Goal: Communication & Community: Share content

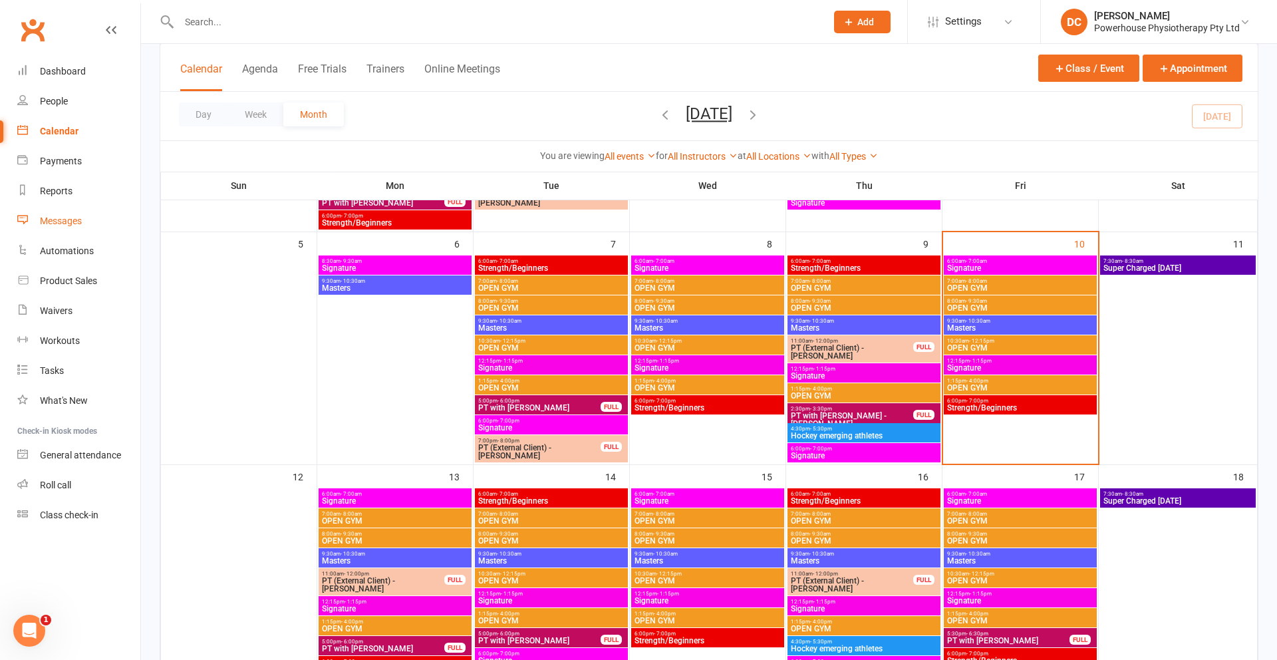
click at [55, 222] on div "Messages" at bounding box center [61, 220] width 42 height 11
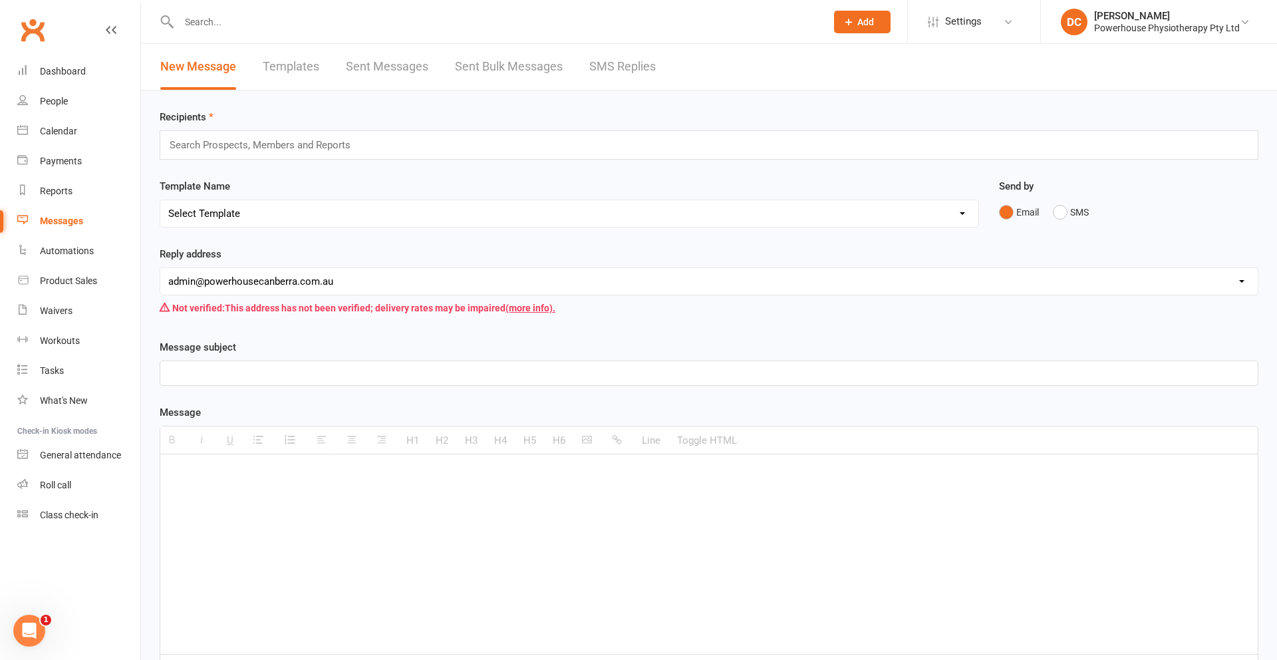
click at [612, 67] on link "SMS Replies" at bounding box center [622, 67] width 66 height 46
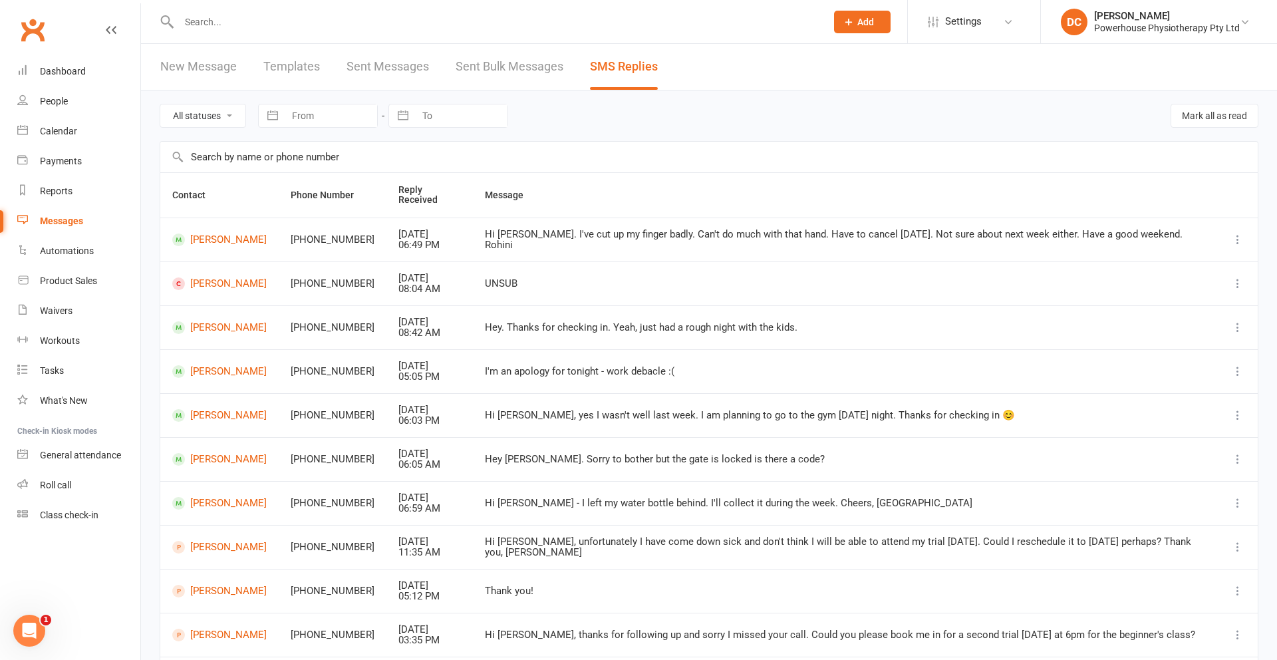
click at [500, 66] on link "Sent Bulk Messages" at bounding box center [509, 67] width 108 height 46
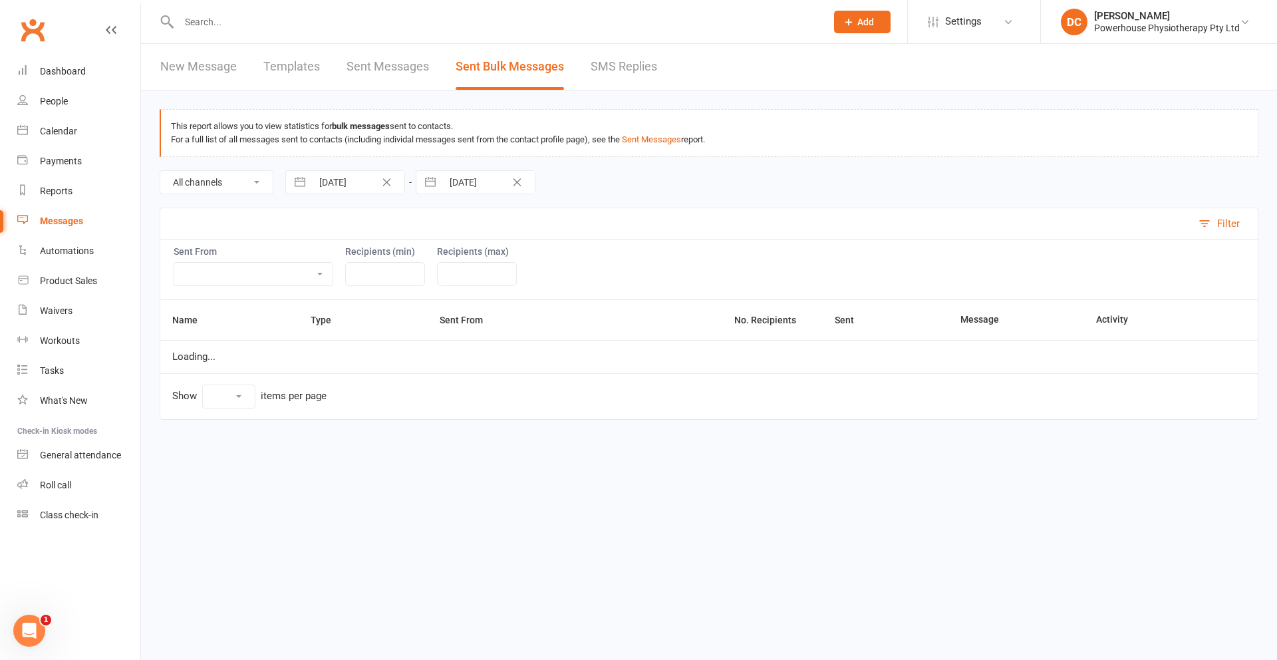
select select "10"
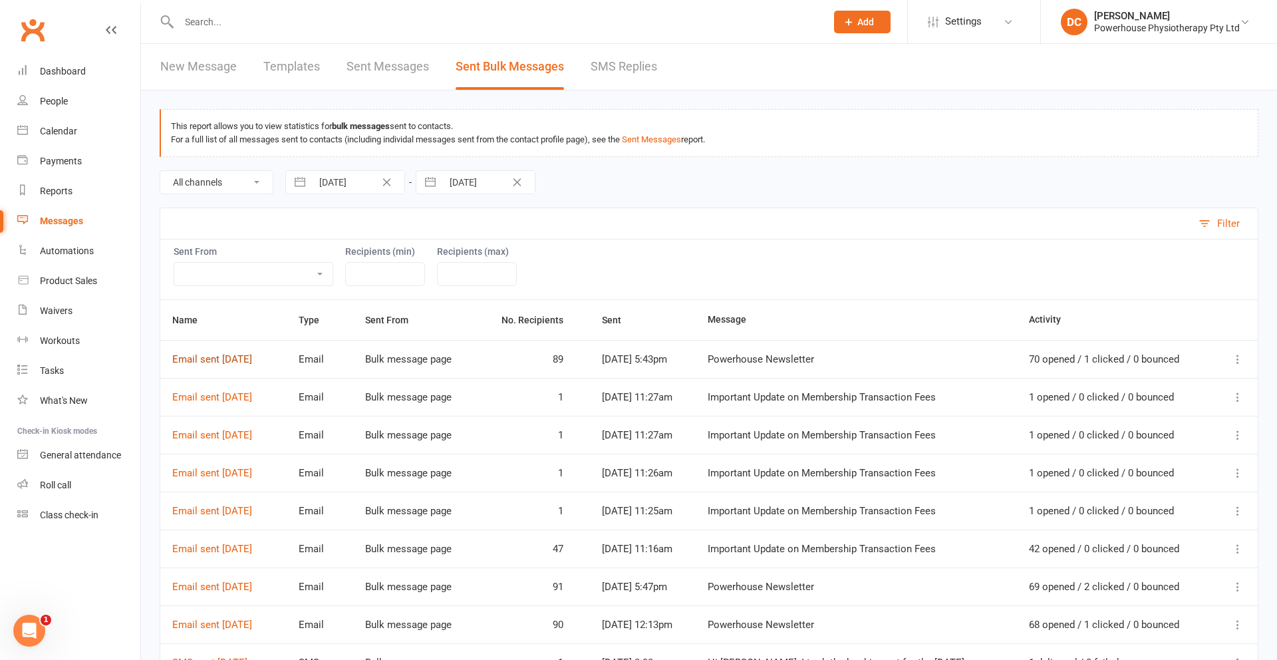
click at [252, 361] on link "Email sent [DATE]" at bounding box center [212, 359] width 80 height 12
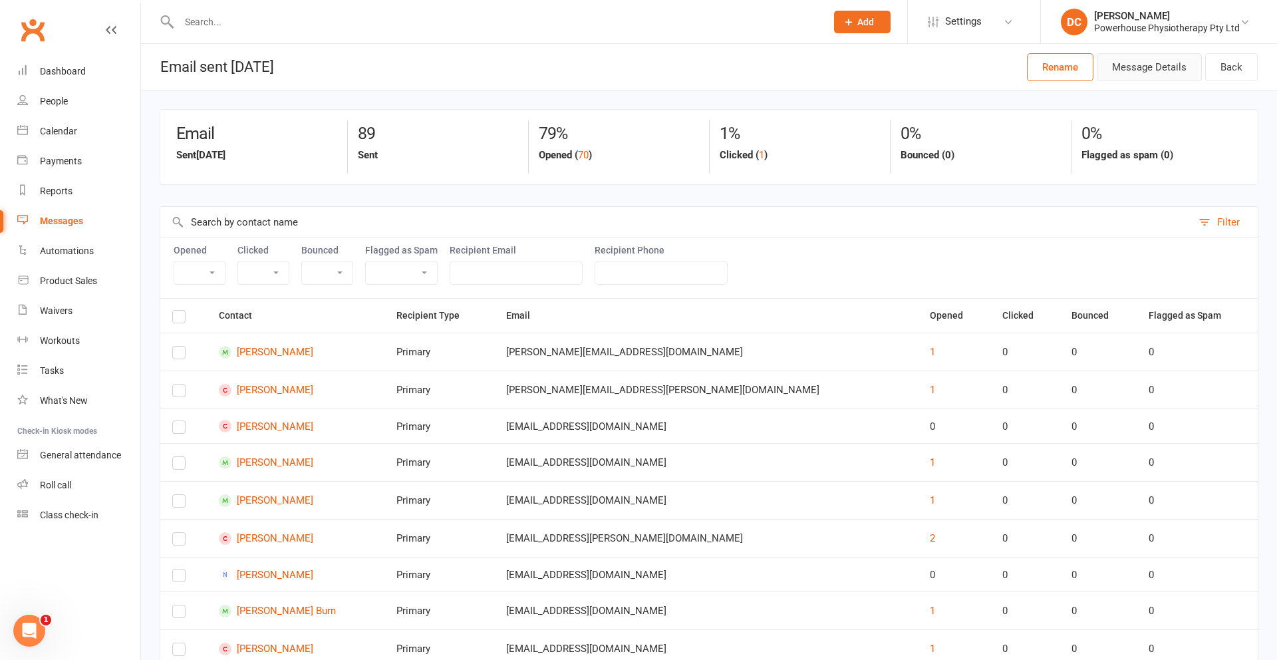
click at [1166, 71] on button "Message Details" at bounding box center [1149, 67] width 105 height 28
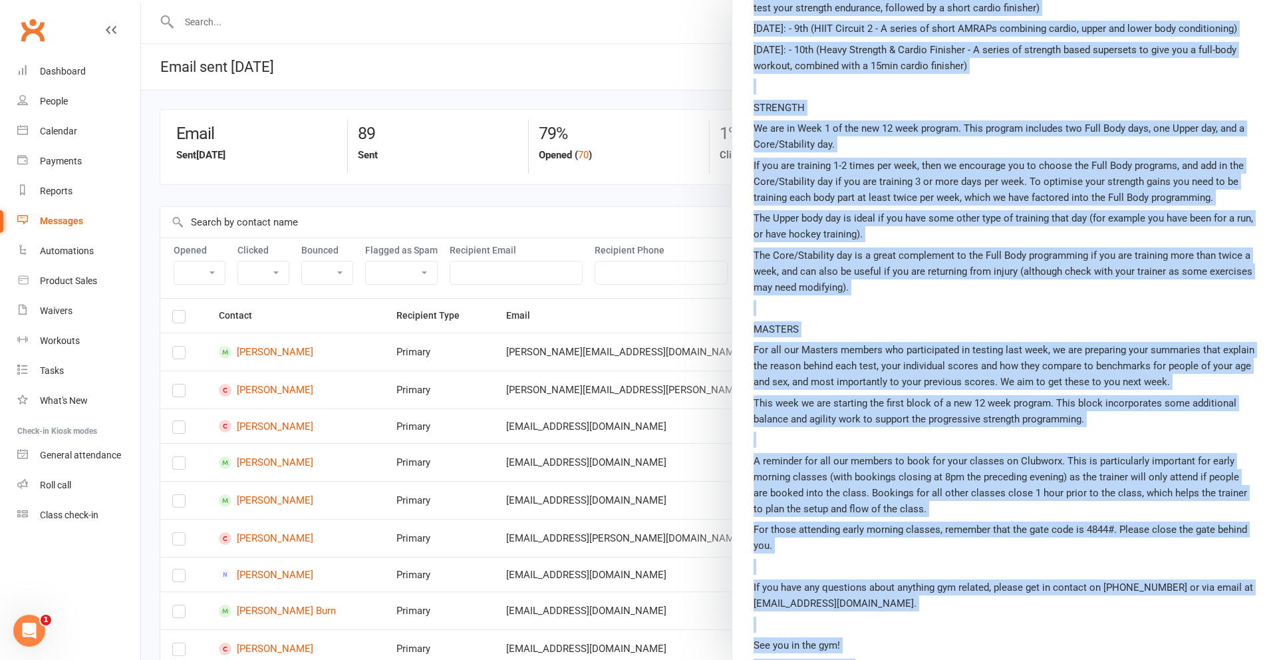
scroll to position [725, 0]
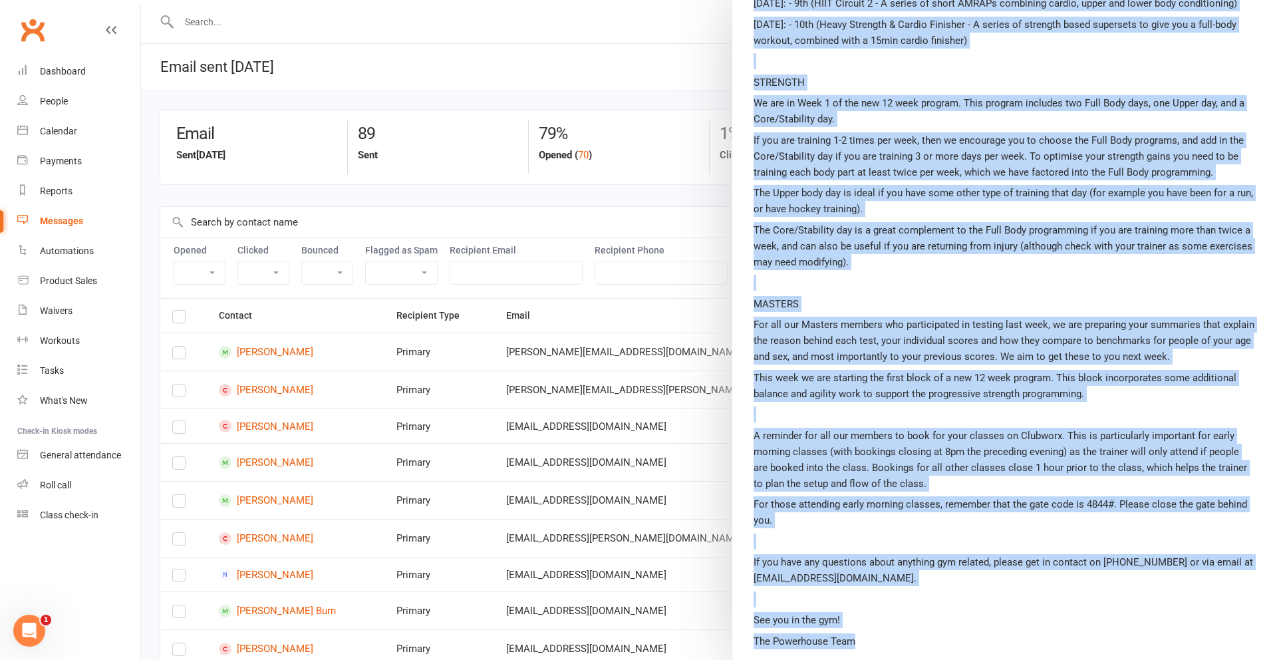
drag, startPoint x: 755, startPoint y: 287, endPoint x: 1015, endPoint y: 644, distance: 442.1
click at [1015, 644] on div "Hey {contact-first-name} , PUBLIC HOLIDAY HOURS A reminder that [DATE] is a pub…" at bounding box center [1004, 101] width 502 height 1095
copy div "Lor {ipsumdo-sitam-cons} , ADIPIS ELITSED DOEIU T incididu utla Etdolo 8 Magnaa…"
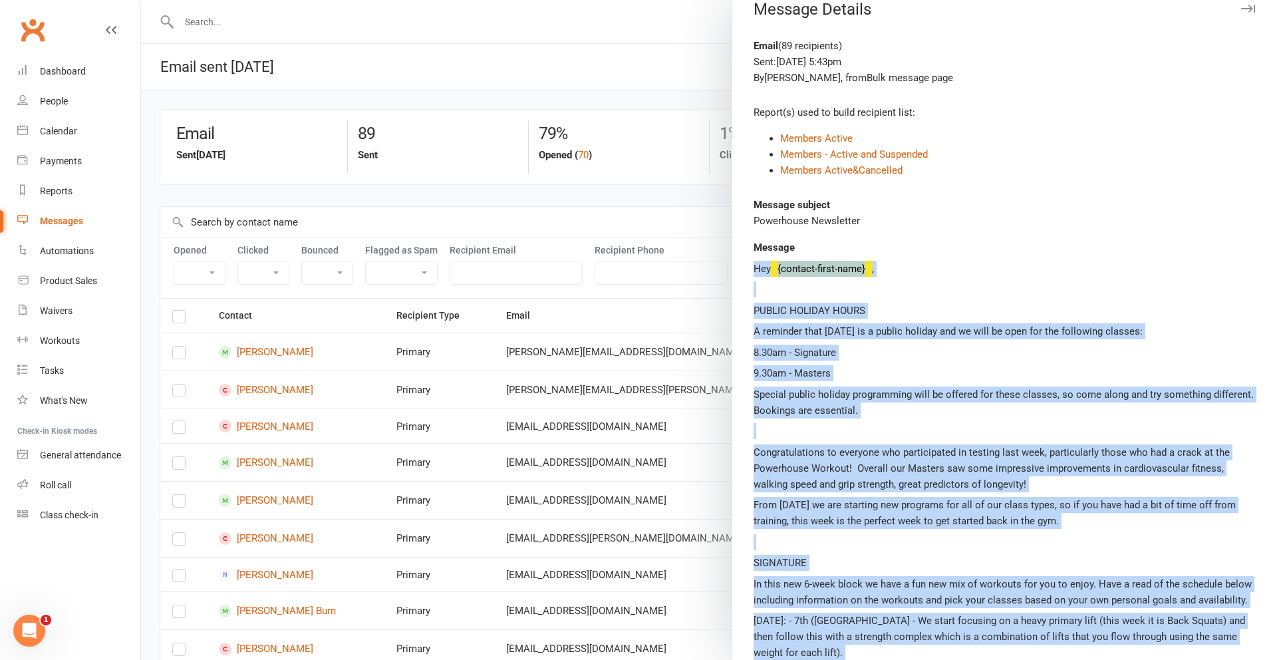
scroll to position [0, 0]
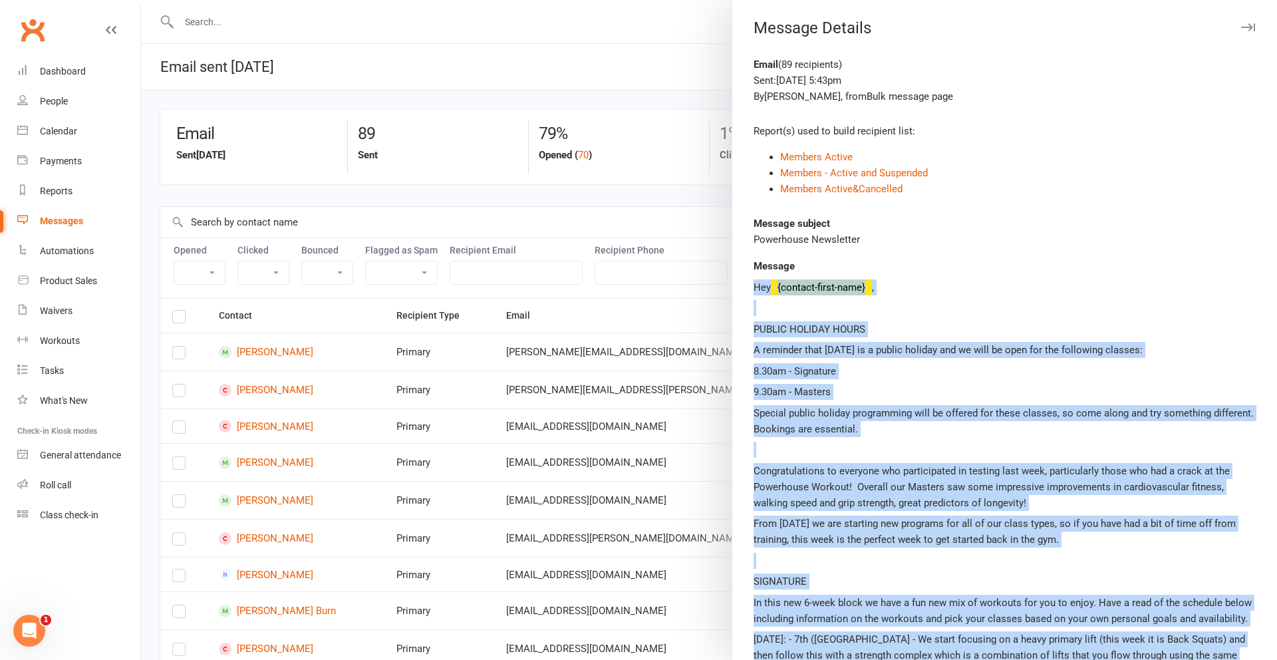
click at [1251, 25] on icon "button" at bounding box center [1248, 27] width 14 height 8
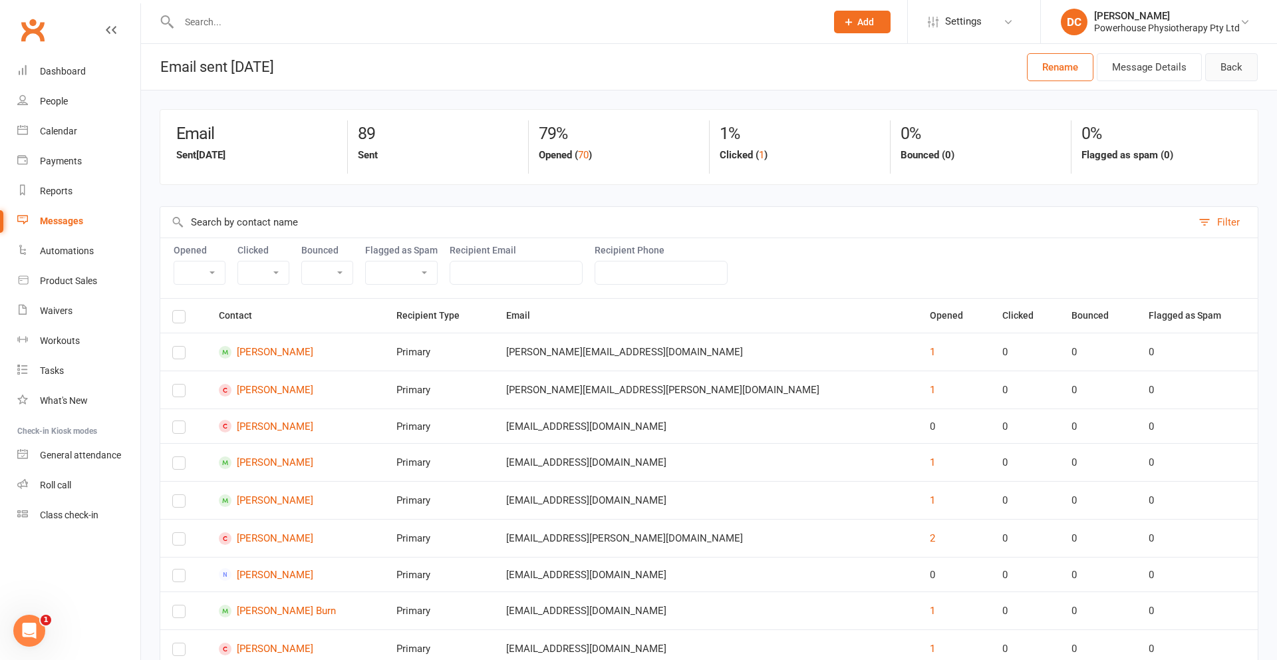
click at [1230, 66] on link "Back" at bounding box center [1231, 67] width 53 height 28
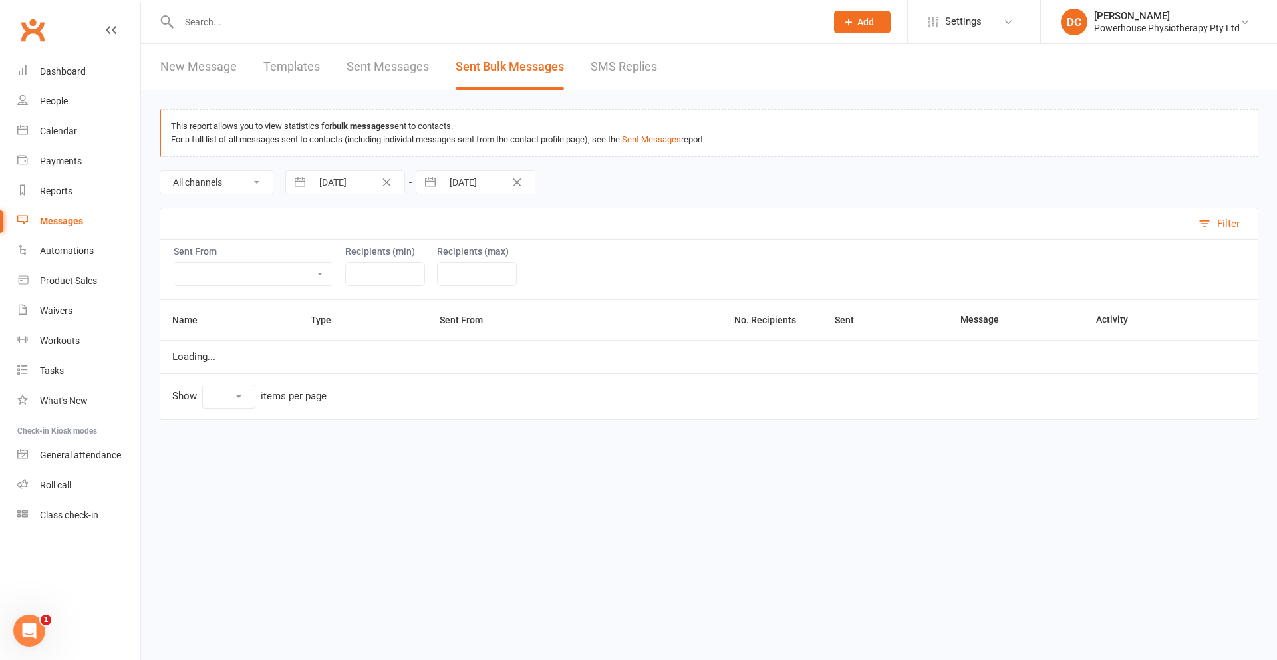
select select "10"
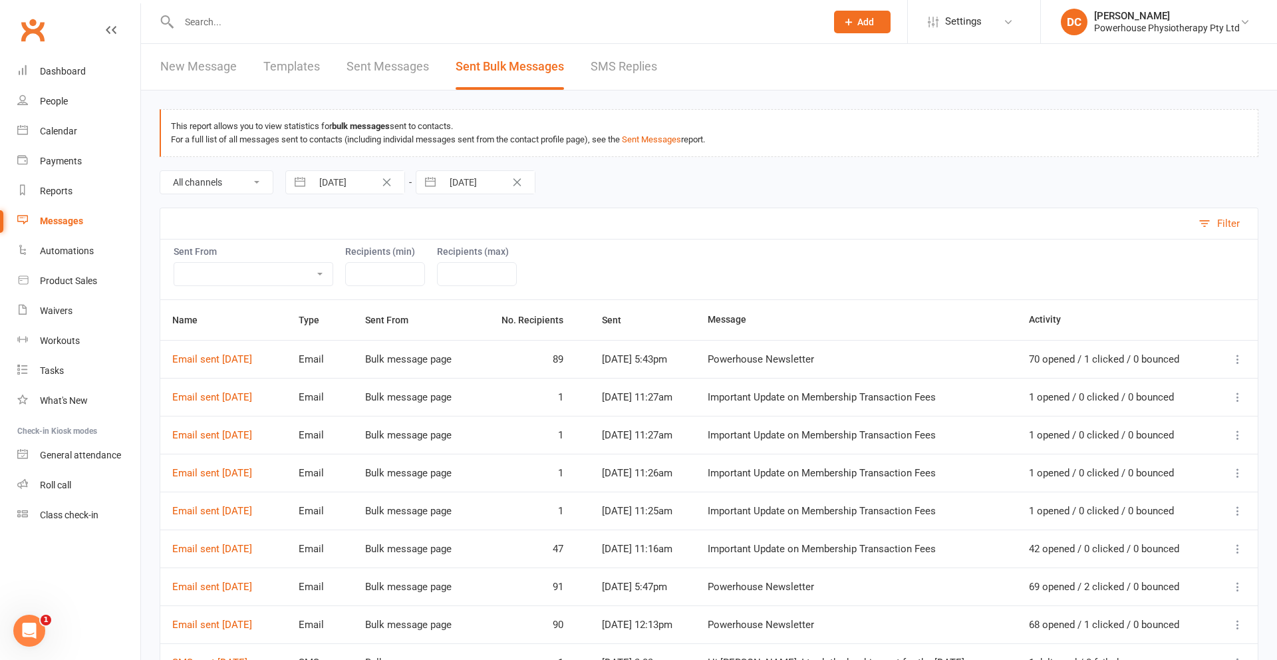
click at [194, 67] on link "New Message" at bounding box center [198, 67] width 76 height 46
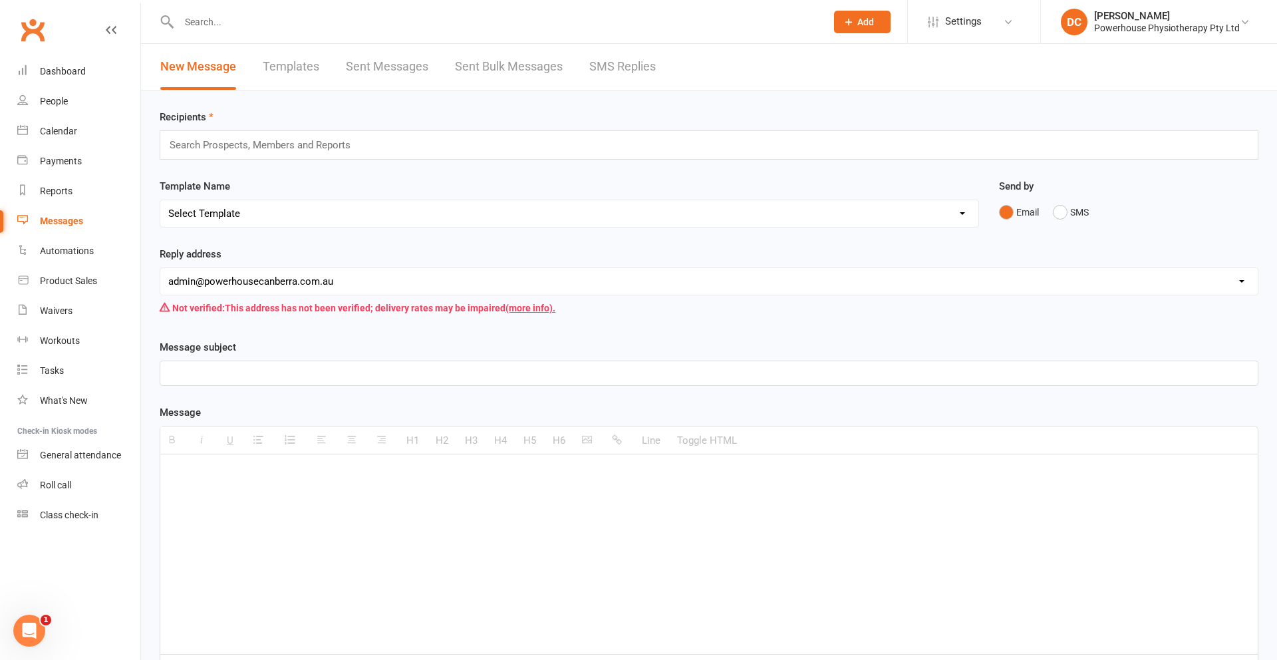
click at [243, 467] on p at bounding box center [708, 474] width 1081 height 16
paste div
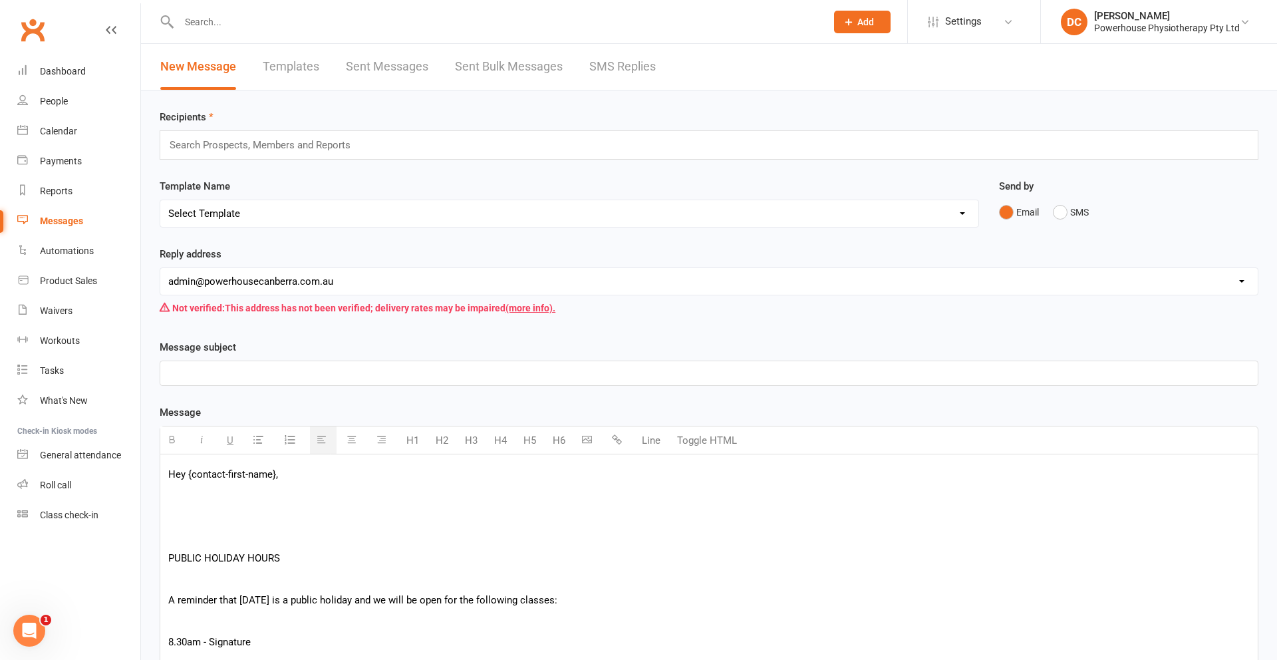
click at [228, 539] on p at bounding box center [708, 537] width 1081 height 16
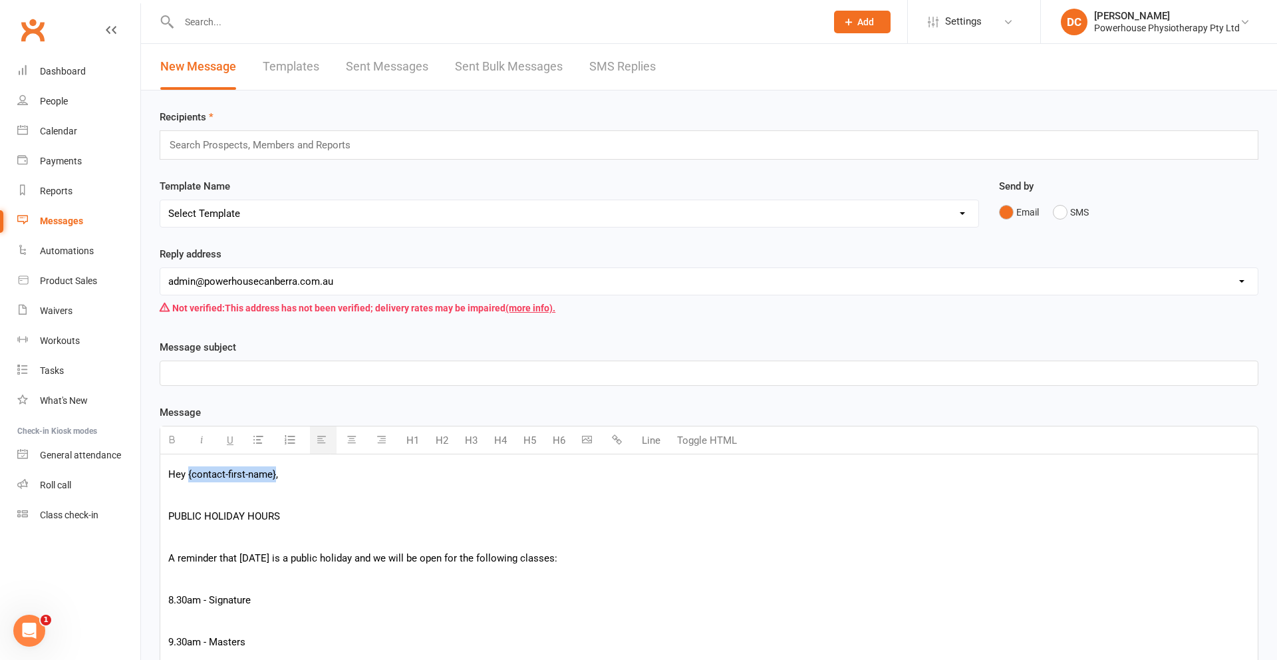
drag, startPoint x: 188, startPoint y: 475, endPoint x: 275, endPoint y: 475, distance: 87.1
click at [275, 475] on p "Hey {contact-first-name}," at bounding box center [708, 474] width 1081 height 16
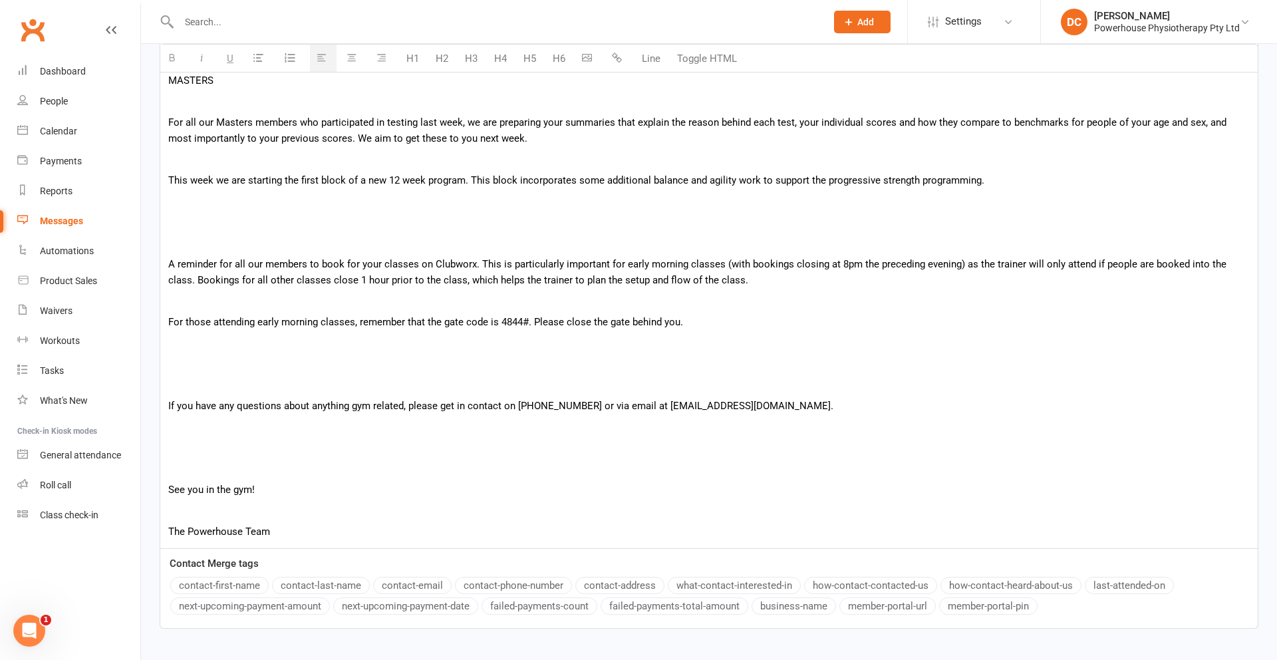
scroll to position [1493, 0]
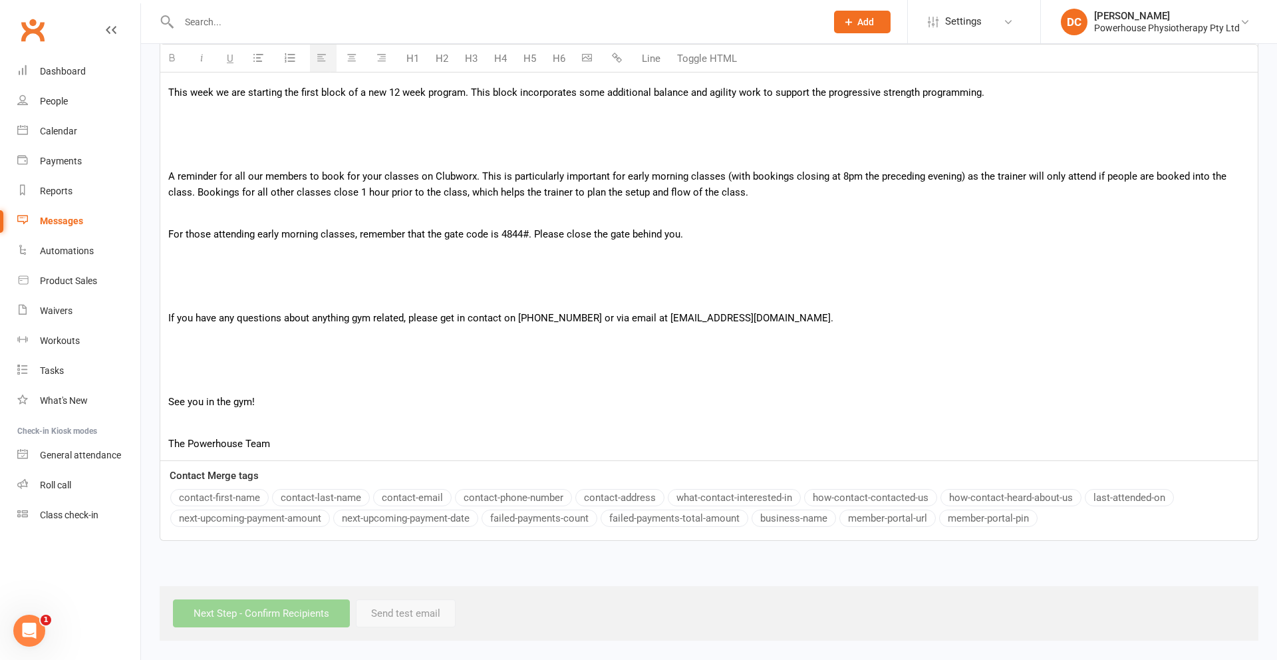
click at [245, 496] on button "contact-first-name" at bounding box center [219, 497] width 98 height 17
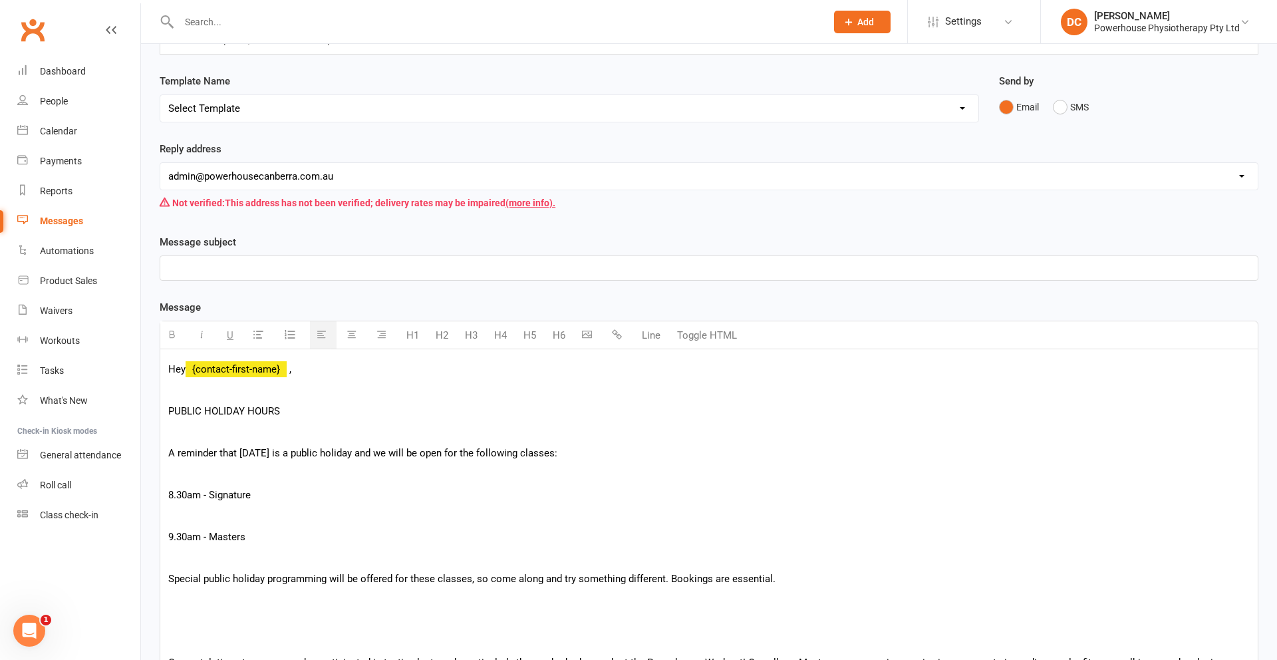
scroll to position [100, 0]
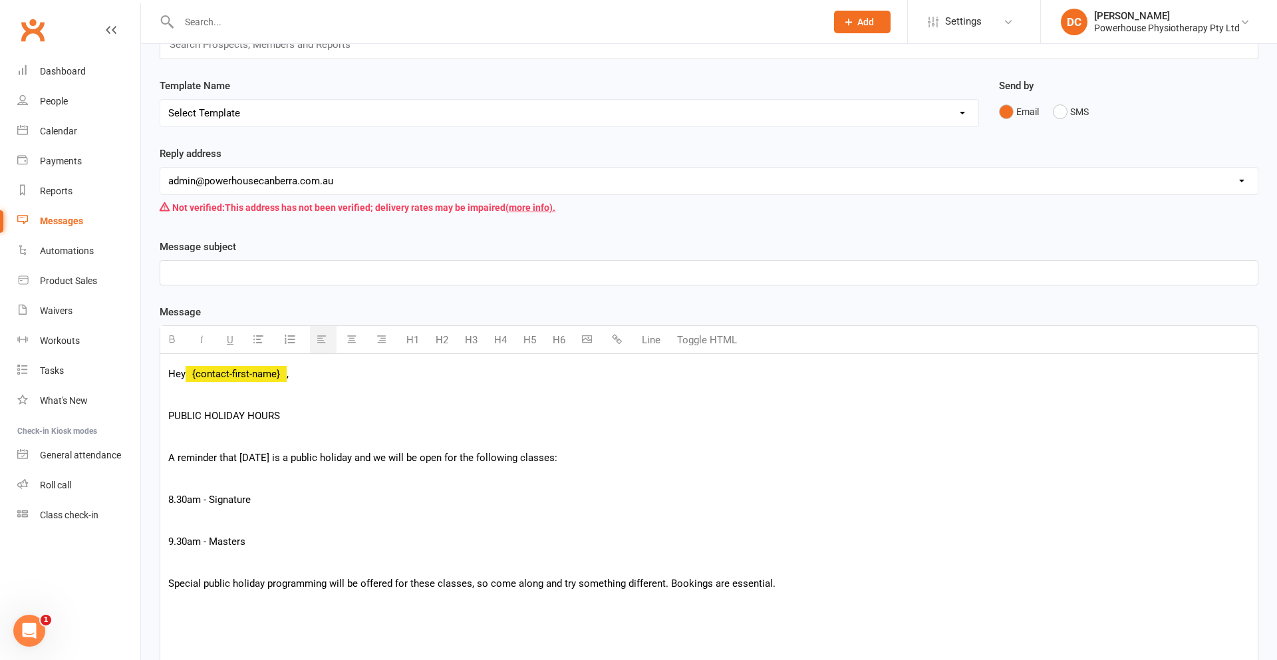
click at [240, 439] on p at bounding box center [708, 436] width 1081 height 16
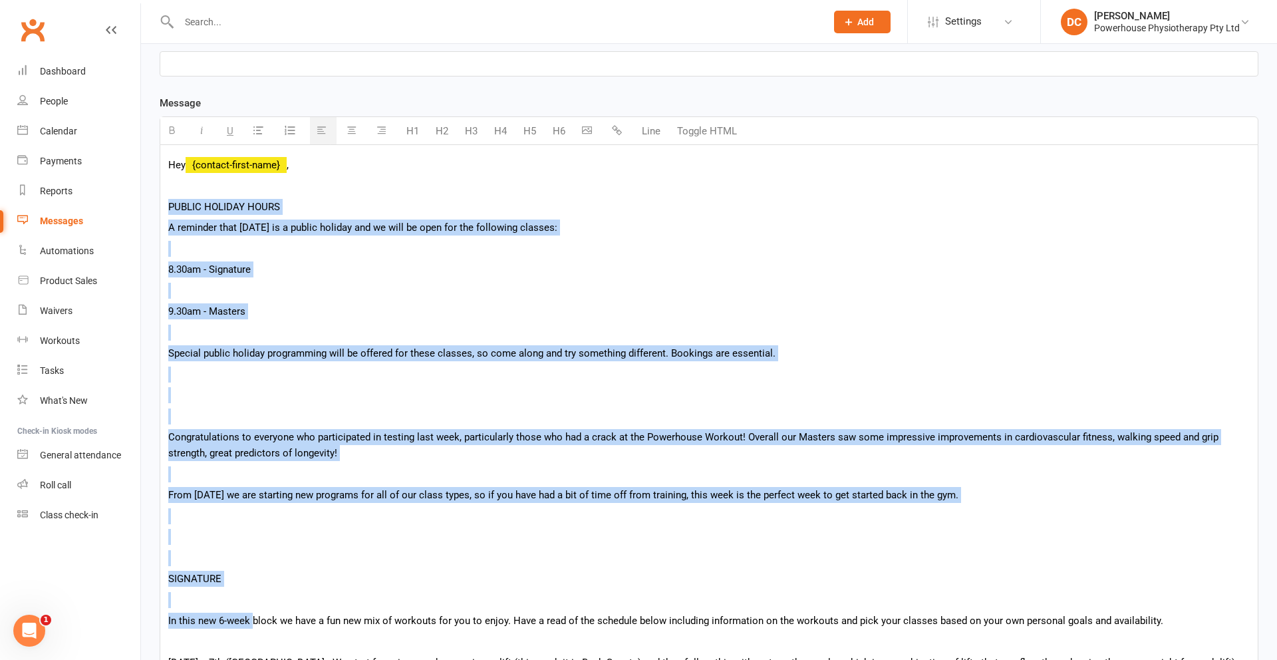
scroll to position [314, 0]
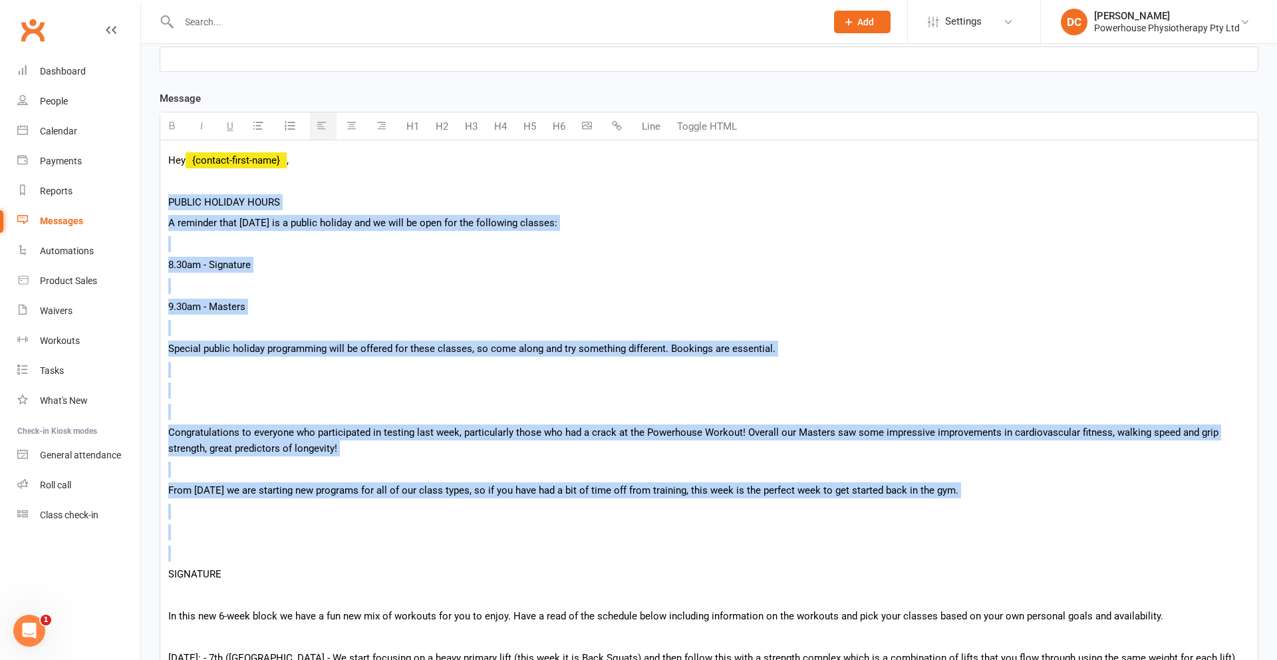
drag, startPoint x: 169, startPoint y: 415, endPoint x: 286, endPoint y: 560, distance: 186.3
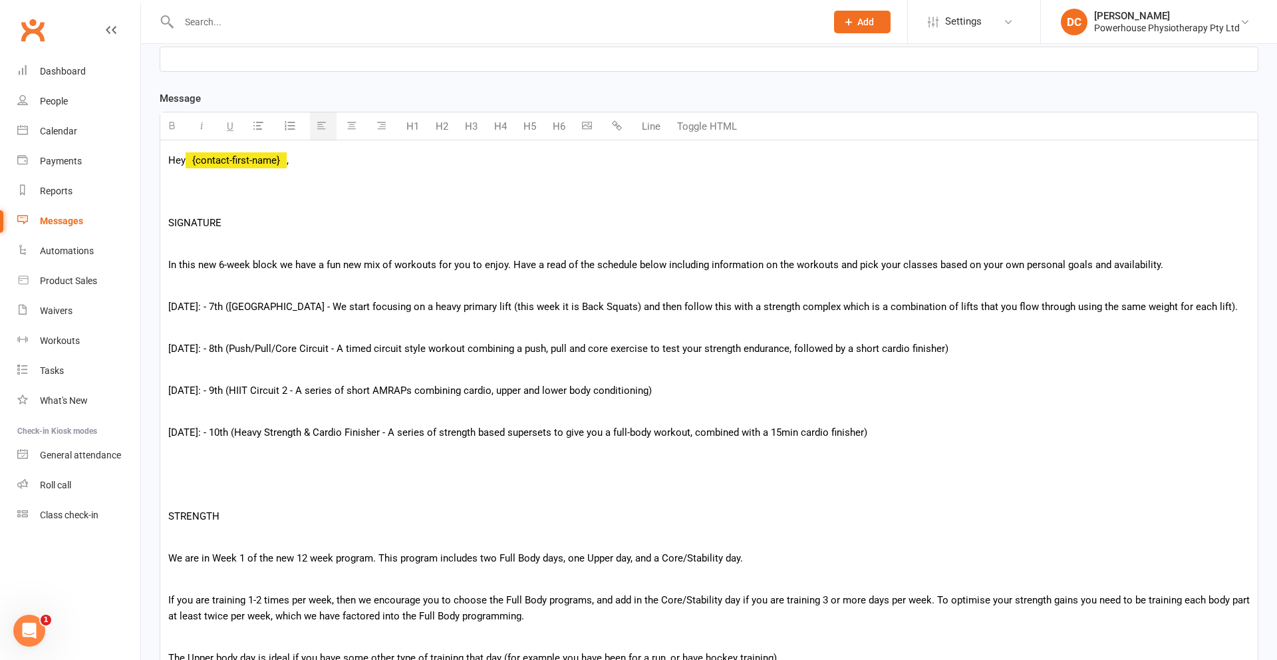
scroll to position [302, 0]
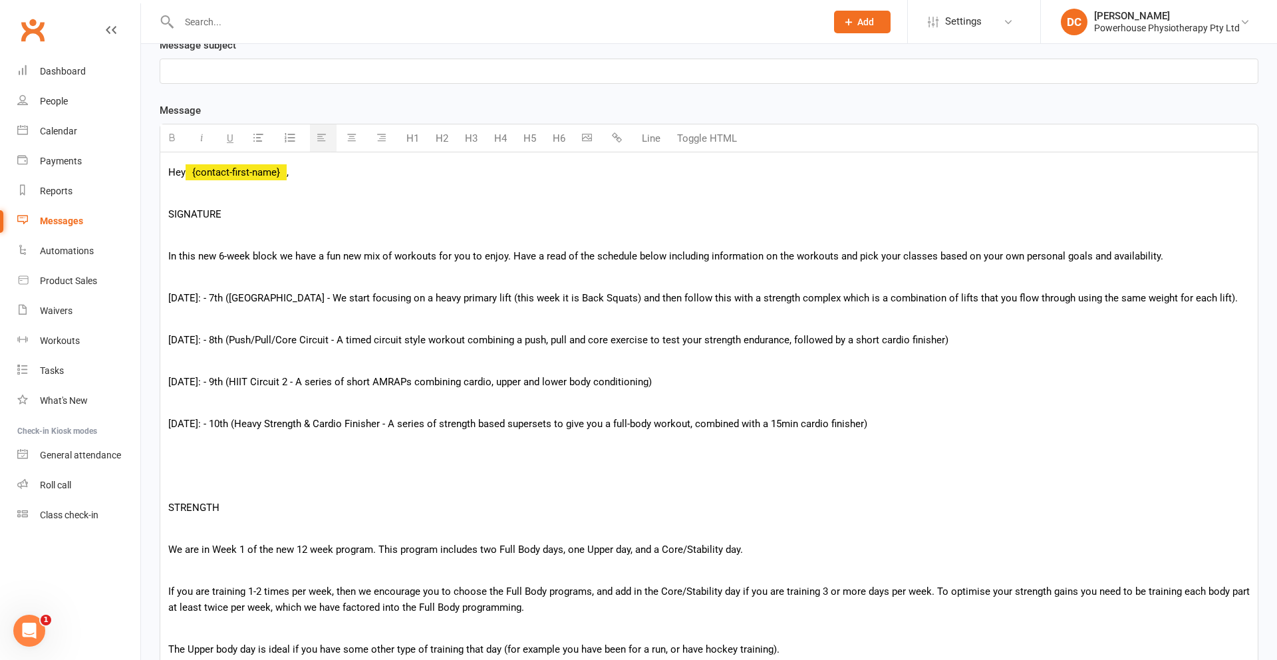
click at [223, 238] on p at bounding box center [708, 235] width 1081 height 16
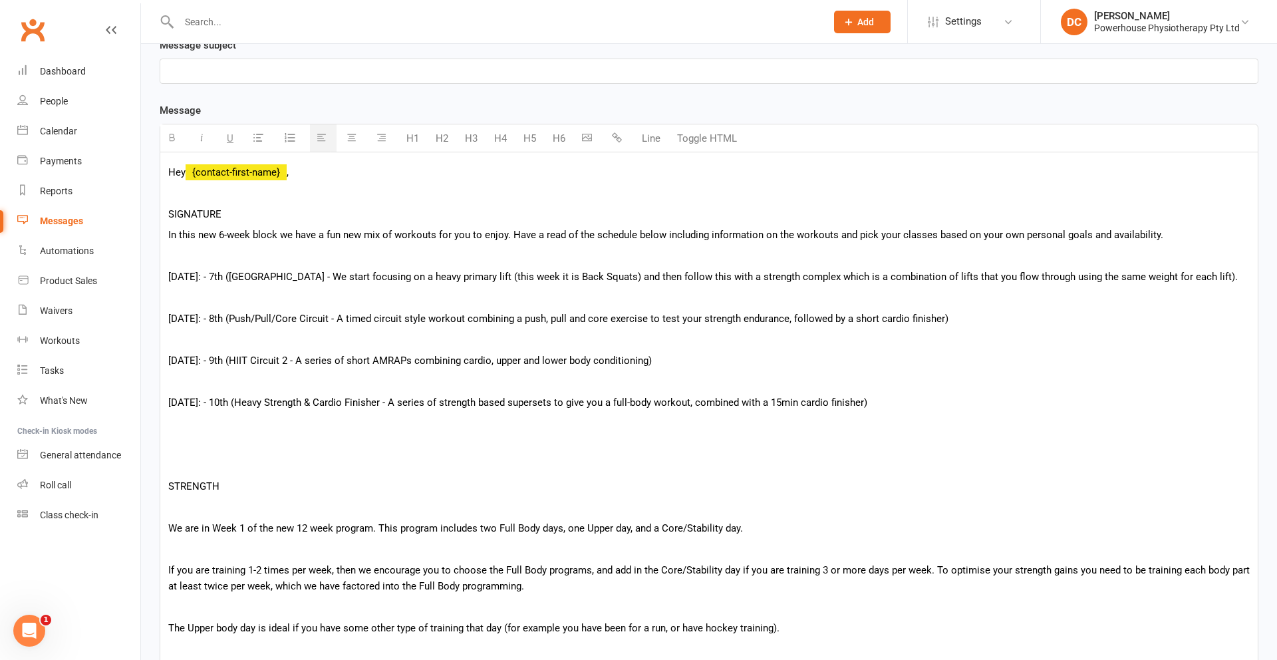
click at [220, 261] on p at bounding box center [708, 256] width 1081 height 16
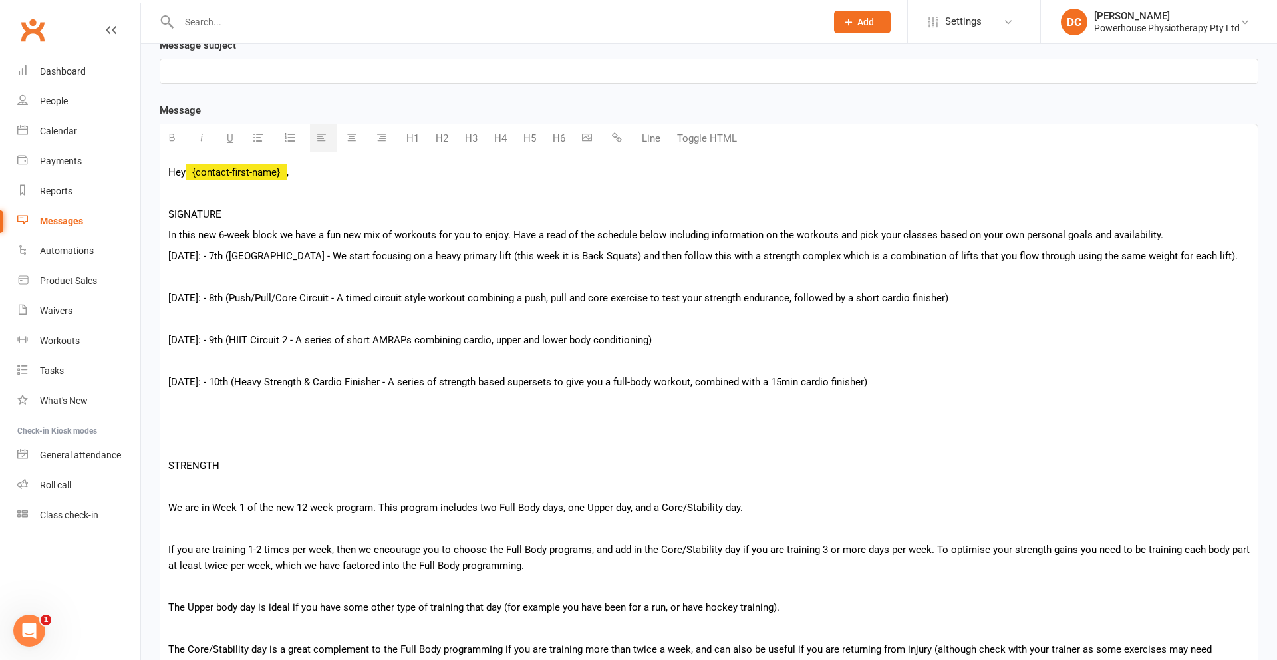
drag, startPoint x: 174, startPoint y: 235, endPoint x: 176, endPoint y: 228, distance: 6.8
click at [175, 233] on p "In this new 6-week block we have a fun new mix of workouts for you to enjoy. Ha…" at bounding box center [708, 235] width 1081 height 16
click at [247, 235] on p "It is week 2 of this new 6-week block we have a fun new mix of workouts for you…" at bounding box center [708, 235] width 1081 height 16
drag, startPoint x: 251, startPoint y: 235, endPoint x: 303, endPoint y: 233, distance: 52.6
click at [303, 233] on p "It is week 2 of this new 6-week block we have a fun new mix of workouts for you…" at bounding box center [708, 235] width 1081 height 16
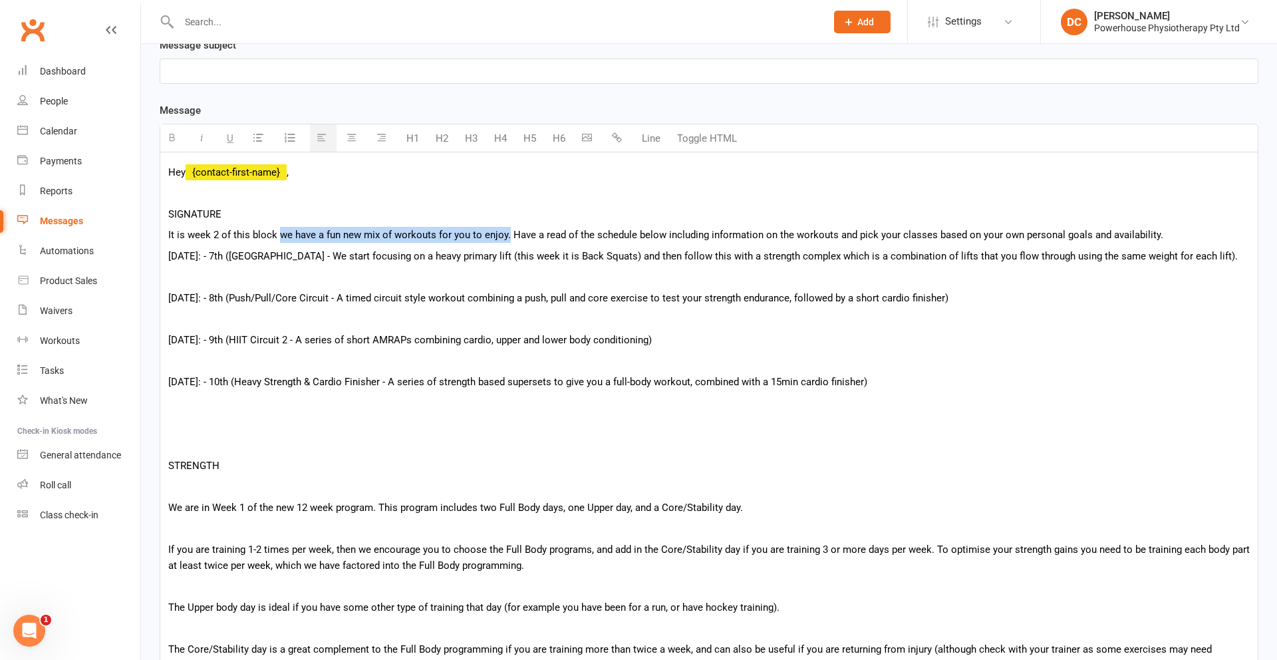
drag, startPoint x: 279, startPoint y: 235, endPoint x: 505, endPoint y: 234, distance: 225.4
click at [505, 234] on p "It is week 2 of this block we have a fun new mix of workouts for you to enjoy. …" at bounding box center [708, 235] width 1081 height 16
click at [168, 255] on p "[DATE]: - 7th ([GEOGRAPHIC_DATA] - We start focusing on a heavy primary lift (t…" at bounding box center [708, 256] width 1081 height 16
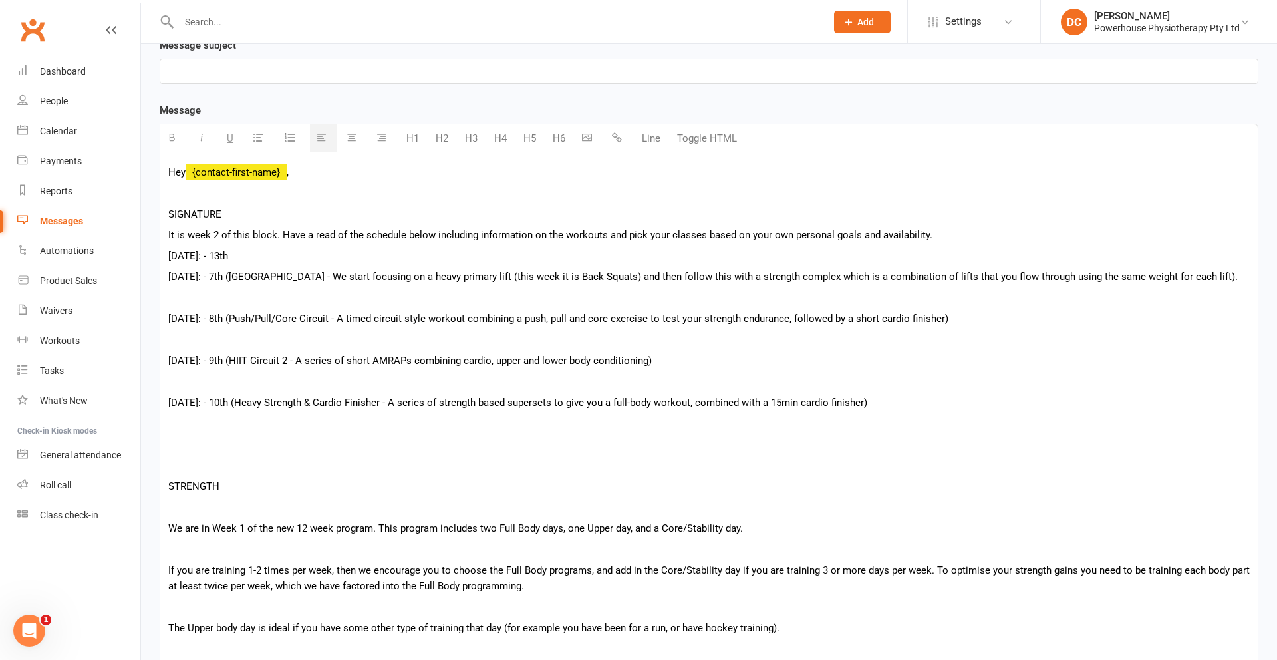
click at [222, 277] on p "[DATE]: - 7th ([GEOGRAPHIC_DATA] - We start focusing on a heavy primary lift (t…" at bounding box center [708, 277] width 1081 height 16
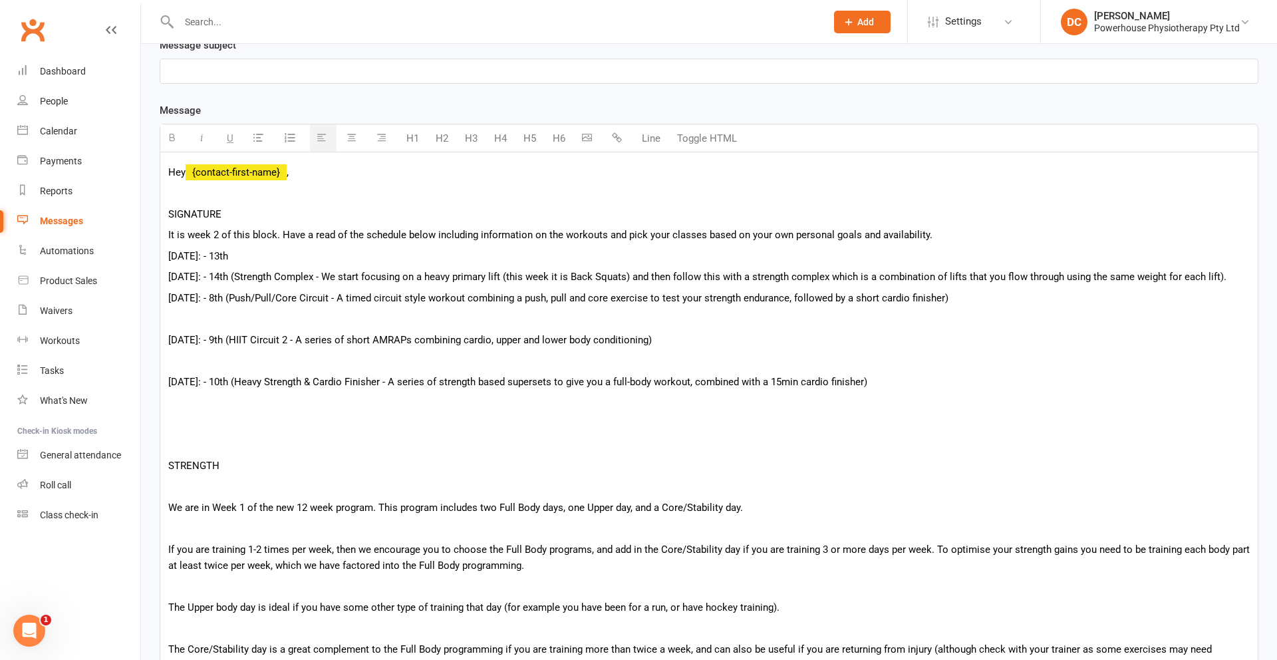
click at [234, 298] on span "[DATE]: - 8th (Push/Pull/Core Circuit - A timed circuit style workout combining…" at bounding box center [558, 298] width 780 height 12
click at [231, 324] on p at bounding box center [708, 319] width 1081 height 16
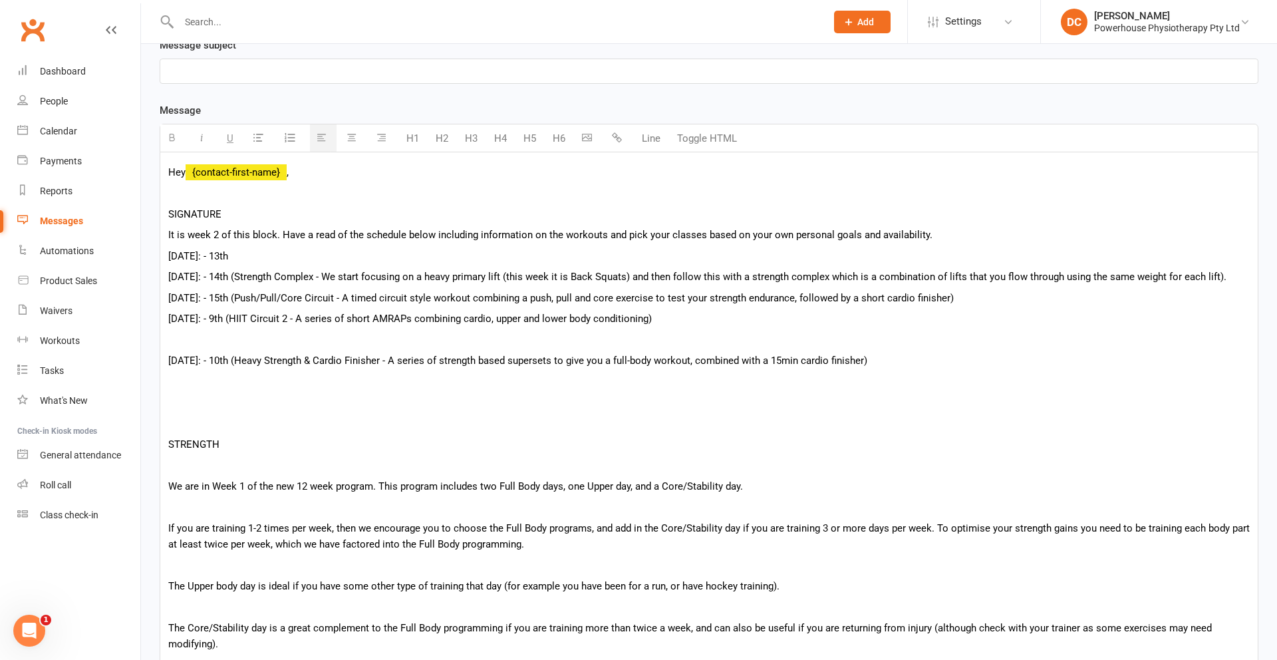
click at [225, 318] on p "[DATE]: - 9th (HIIT Circuit 2 - A series of short AMRAPs combining cardio, uppe…" at bounding box center [708, 319] width 1081 height 16
click at [213, 342] on p at bounding box center [708, 340] width 1081 height 16
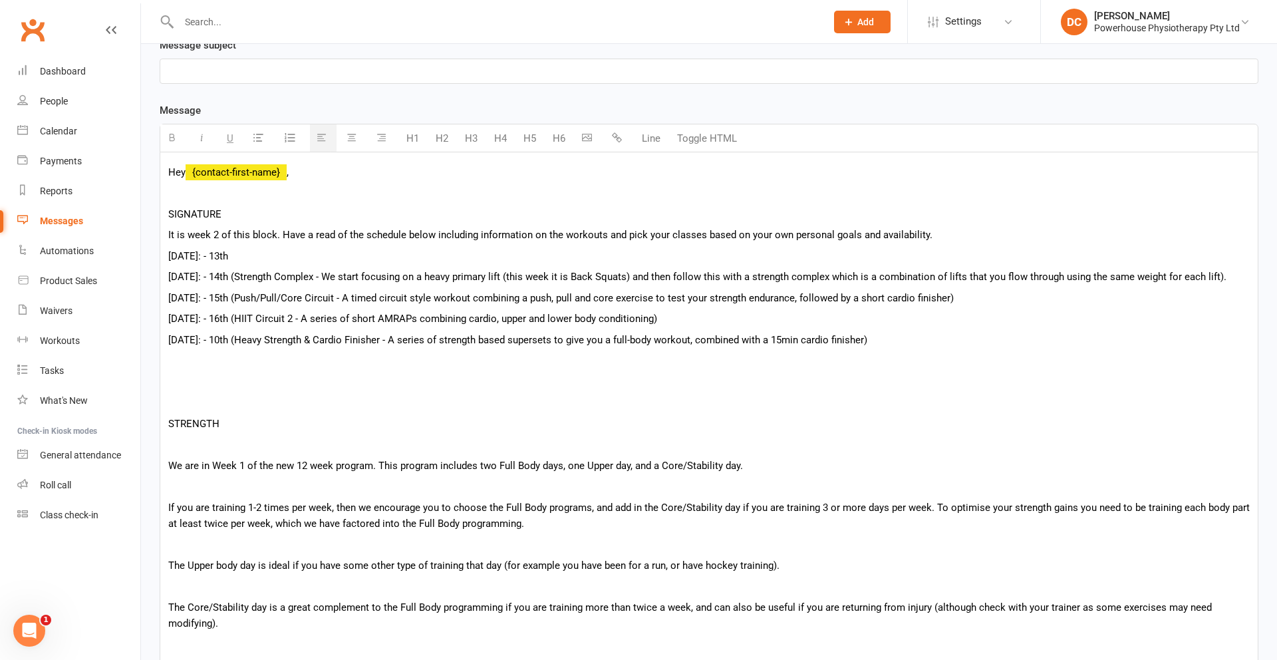
click at [215, 339] on p "[DATE]: - 10th (Heavy Strength & Cardio Finisher - A series of strength based s…" at bounding box center [708, 340] width 1081 height 16
click at [262, 254] on p "[DATE]: - 13th" at bounding box center [708, 256] width 1081 height 16
drag, startPoint x: 256, startPoint y: 299, endPoint x: 354, endPoint y: 295, distance: 98.5
click at [354, 295] on span "[DATE]: - 15th (Push/Pull/Core Circuit - A timed circuit style workout combinin…" at bounding box center [560, 298] width 785 height 12
copy span "Push/Pull/Core Circuit"
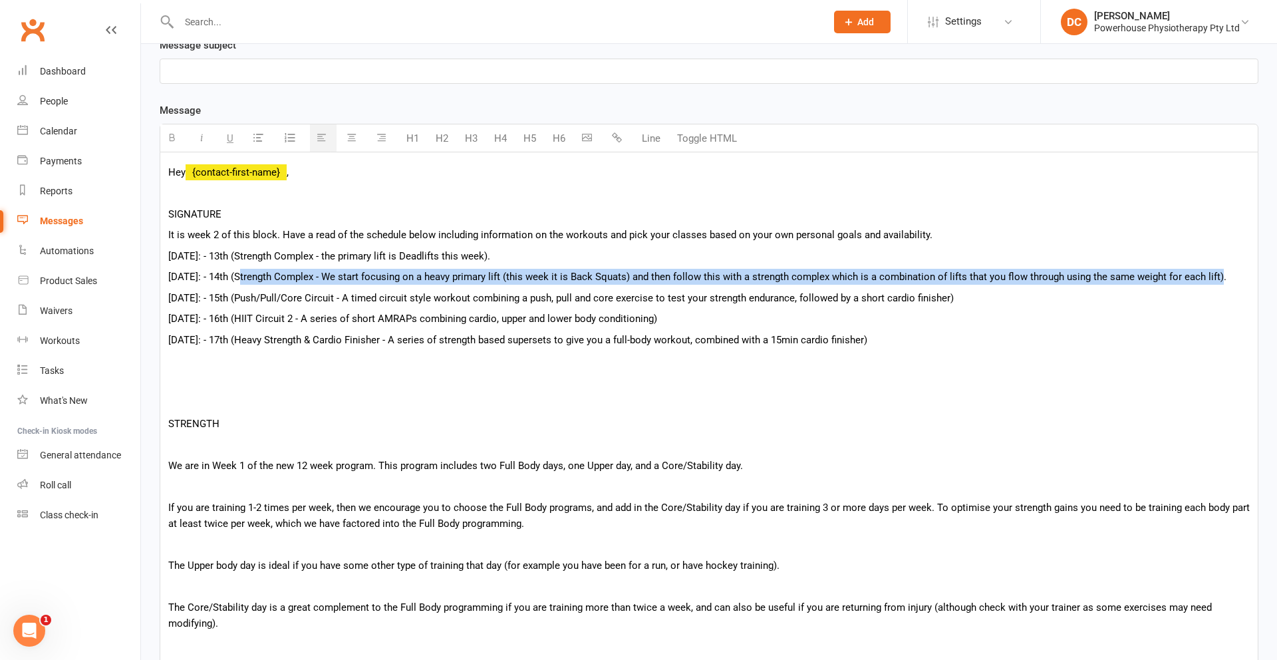
drag, startPoint x: 241, startPoint y: 275, endPoint x: 1219, endPoint y: 277, distance: 977.5
click at [1219, 277] on p "[DATE]: - 14th (Strength Complex - We start focusing on a heavy primary lift (t…" at bounding box center [708, 277] width 1081 height 16
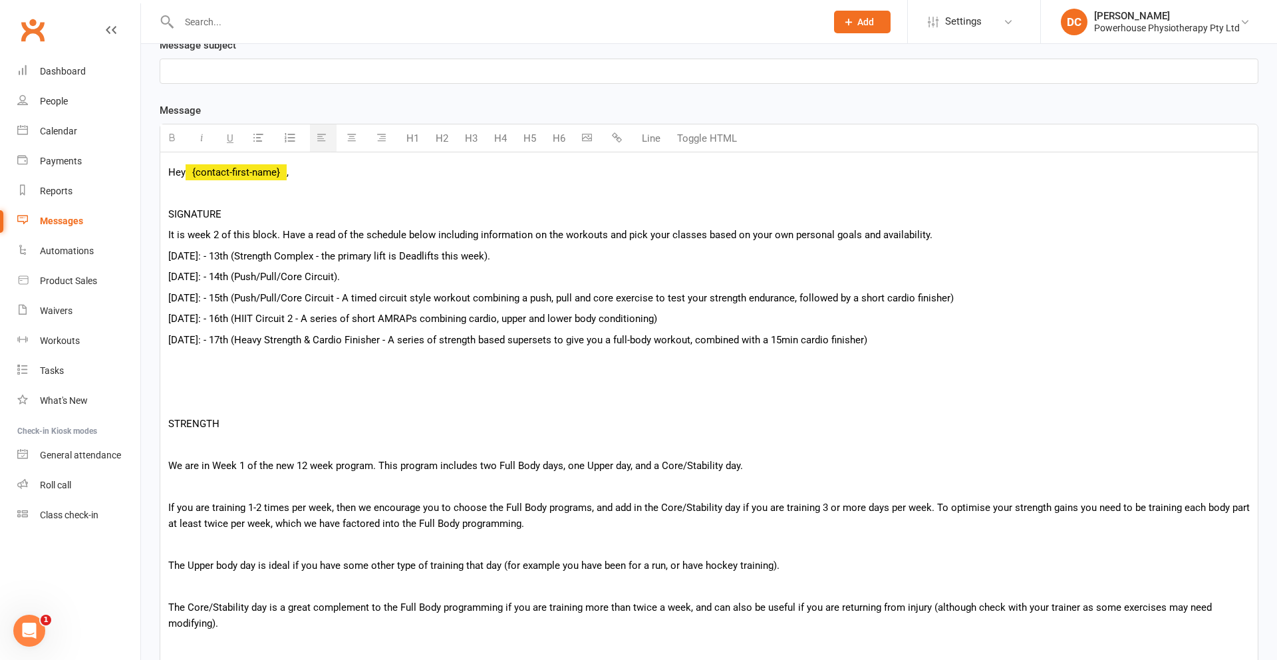
click at [398, 279] on p "[DATE]: - 14th (Push/Pull/Core Circuit)." at bounding box center [708, 277] width 1081 height 16
click at [495, 259] on p "[DATE]: - 13th (Strength Complex - the primary lift is Deadlifts this week)." at bounding box center [708, 256] width 1081 height 16
drag, startPoint x: 247, startPoint y: 318, endPoint x: 303, endPoint y: 320, distance: 56.6
click at [303, 320] on p "[DATE]: - 16th (HIIT Circuit 2 - A series of short AMRAPs combining cardio, upp…" at bounding box center [708, 319] width 1081 height 16
copy p "HIIT Circuit 2"
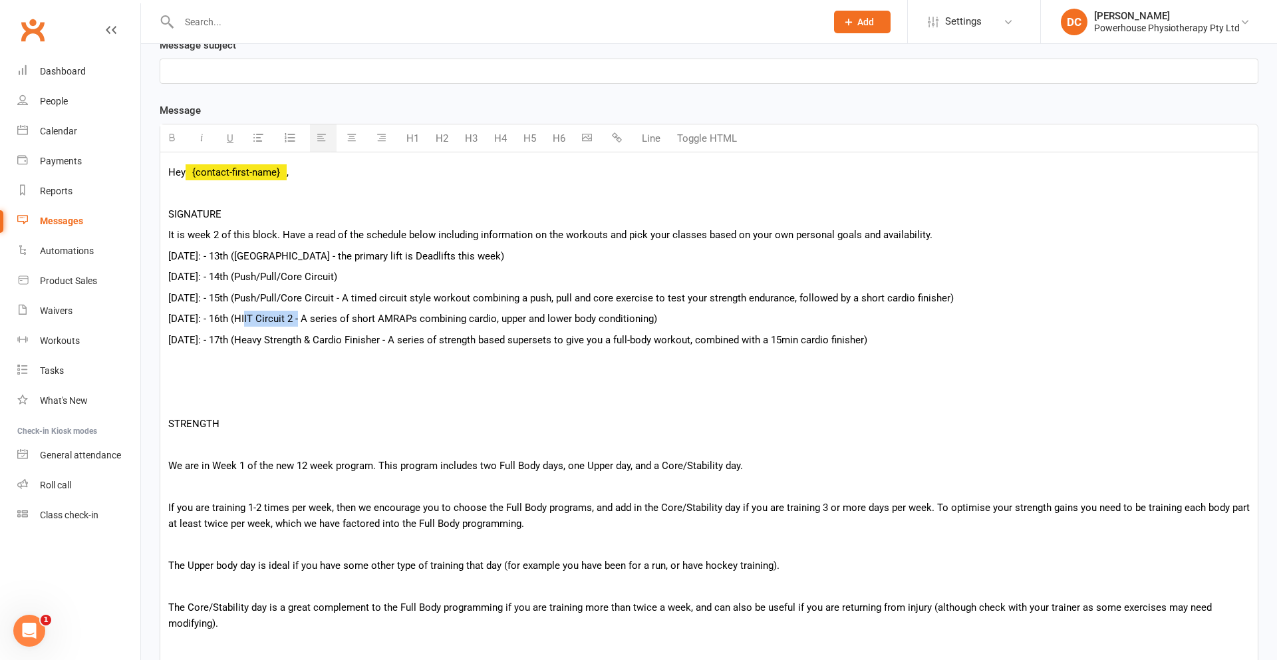
drag, startPoint x: 257, startPoint y: 297, endPoint x: 964, endPoint y: 298, distance: 707.5
click at [954, 298] on span "[DATE]: - 15th (Push/Pull/Core Circuit - A timed circuit style workout combinin…" at bounding box center [560, 298] width 785 height 12
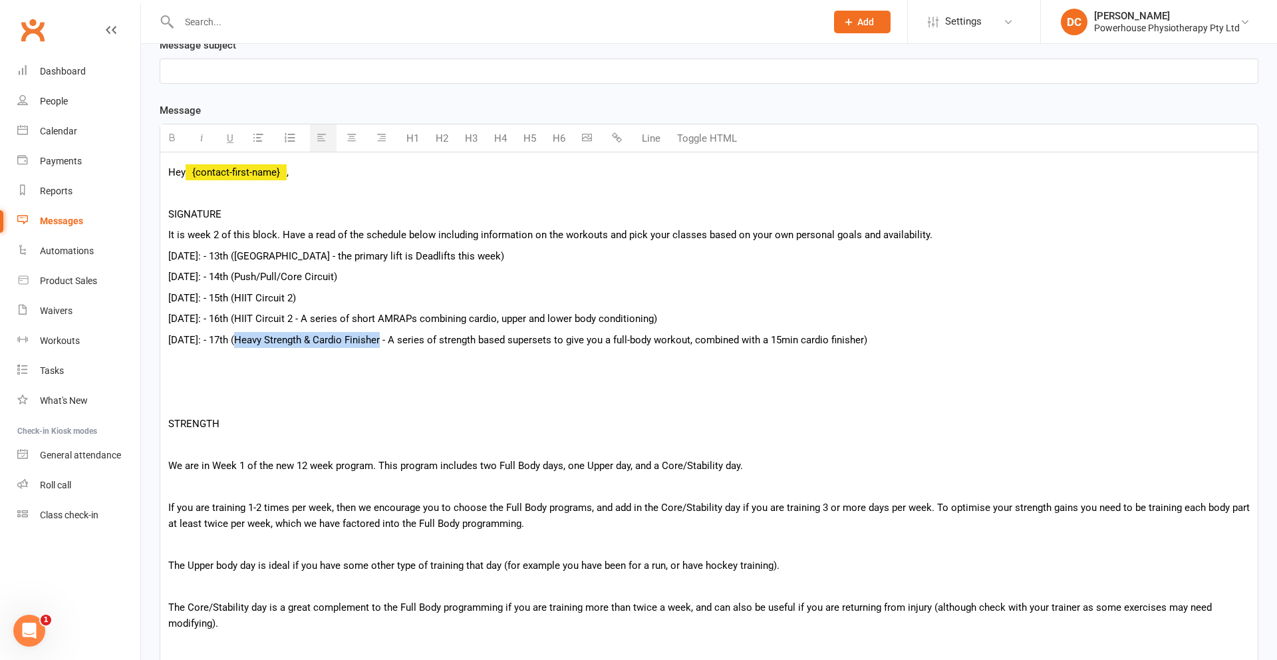
drag, startPoint x: 233, startPoint y: 339, endPoint x: 378, endPoint y: 360, distance: 145.8
click at [375, 341] on p "[DATE]: - 17th (Heavy Strength & Cardio Finisher - A series of strength based s…" at bounding box center [708, 340] width 1081 height 16
copy p "Heavy Strength & Cardio Finisher"
drag, startPoint x: 247, startPoint y: 319, endPoint x: 662, endPoint y: 319, distance: 414.9
click at [662, 319] on p "[DATE]: - 16th (HIIT Circuit 2 - A series of short AMRAPs combining cardio, upp…" at bounding box center [708, 319] width 1081 height 16
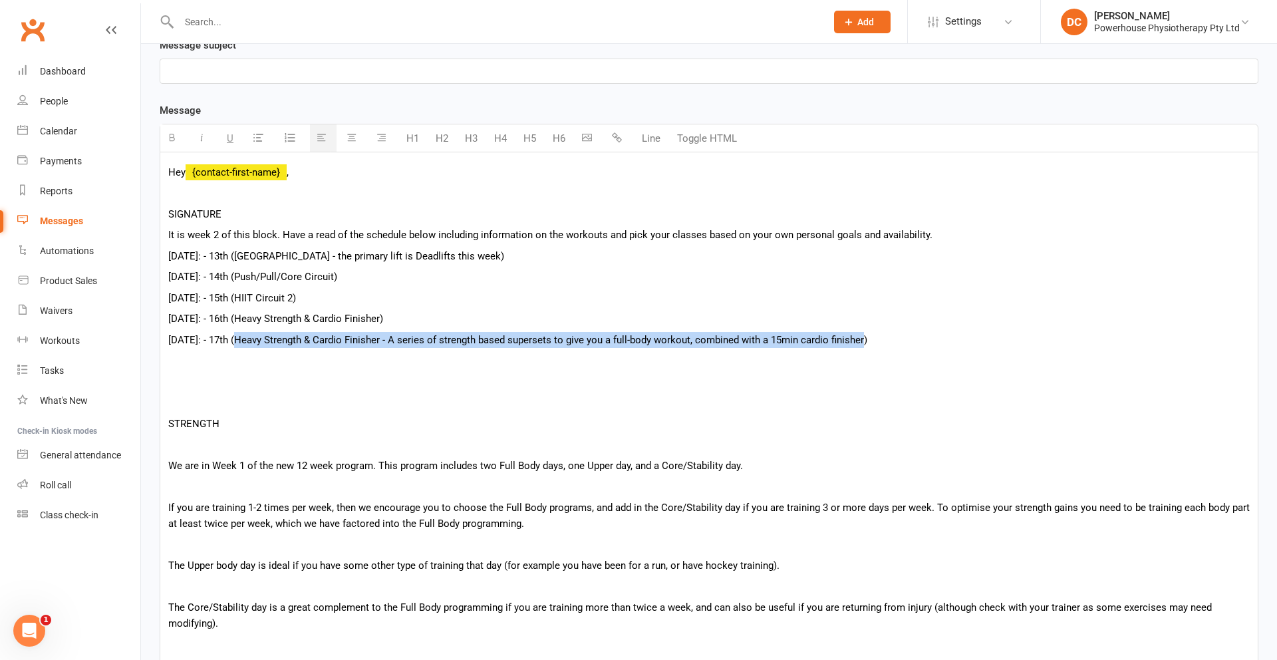
drag, startPoint x: 231, startPoint y: 338, endPoint x: 856, endPoint y: 339, distance: 624.4
click at [856, 339] on p "[DATE]: - 17th (Heavy Strength & Cardio Finisher - A series of strength based s…" at bounding box center [708, 340] width 1081 height 16
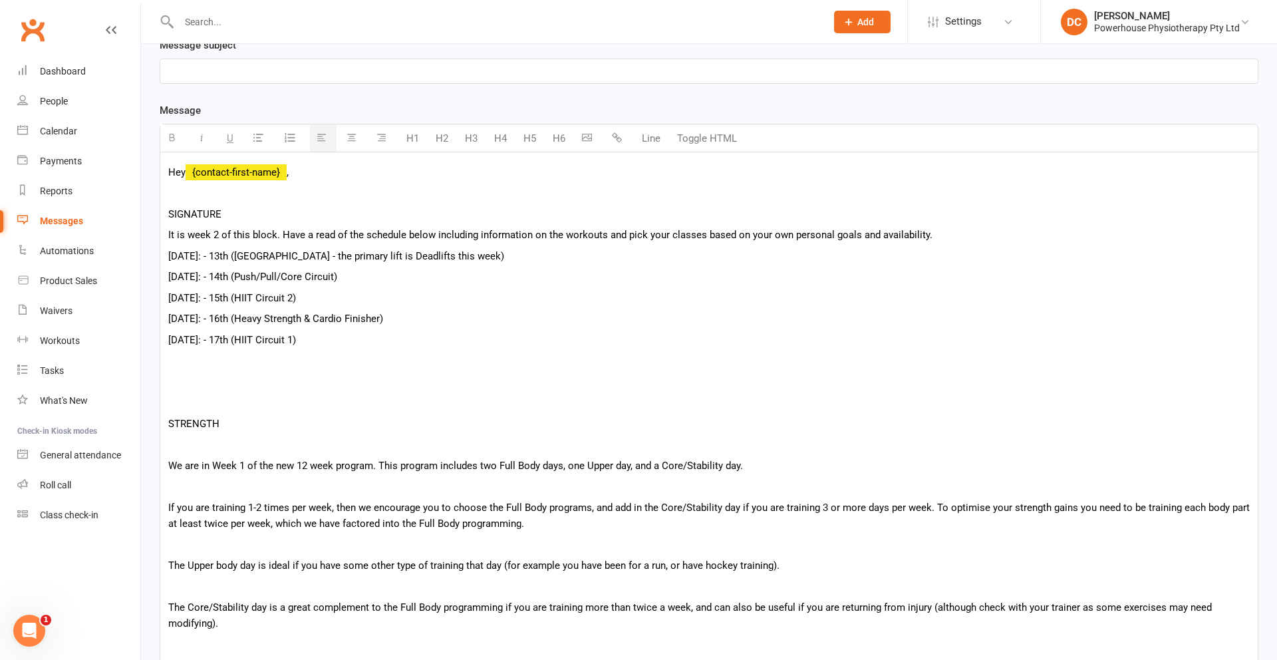
click at [237, 404] on p at bounding box center [708, 402] width 1081 height 16
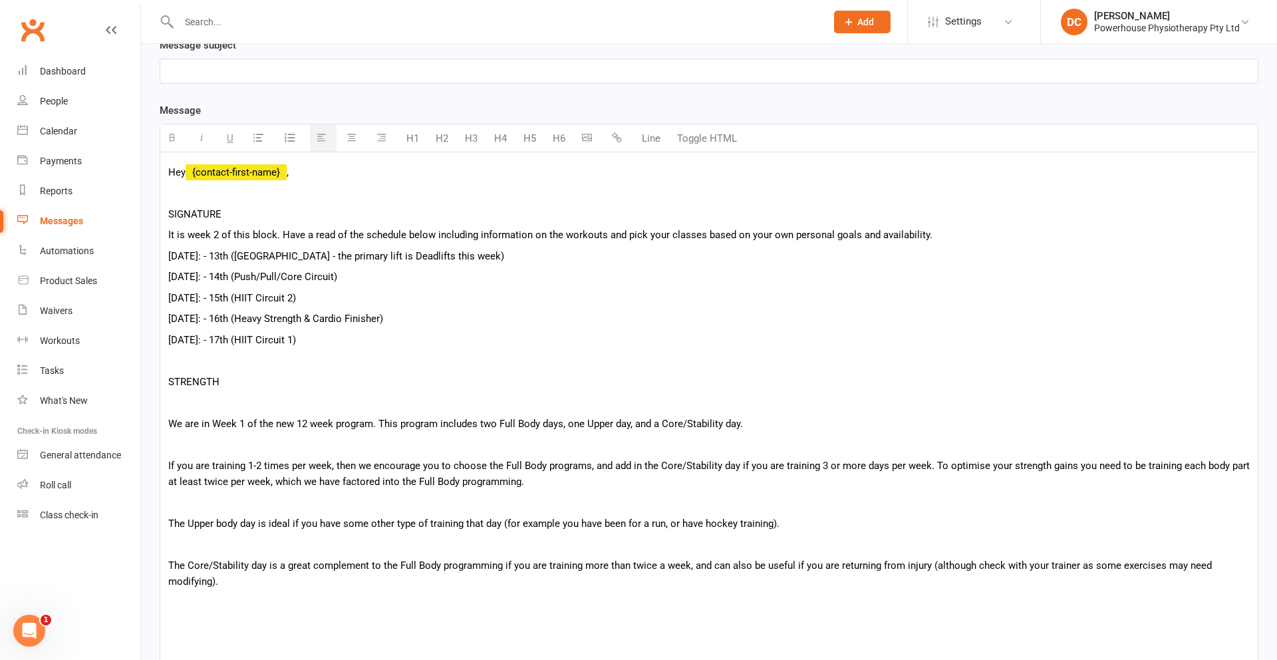
click at [241, 405] on p at bounding box center [708, 402] width 1081 height 16
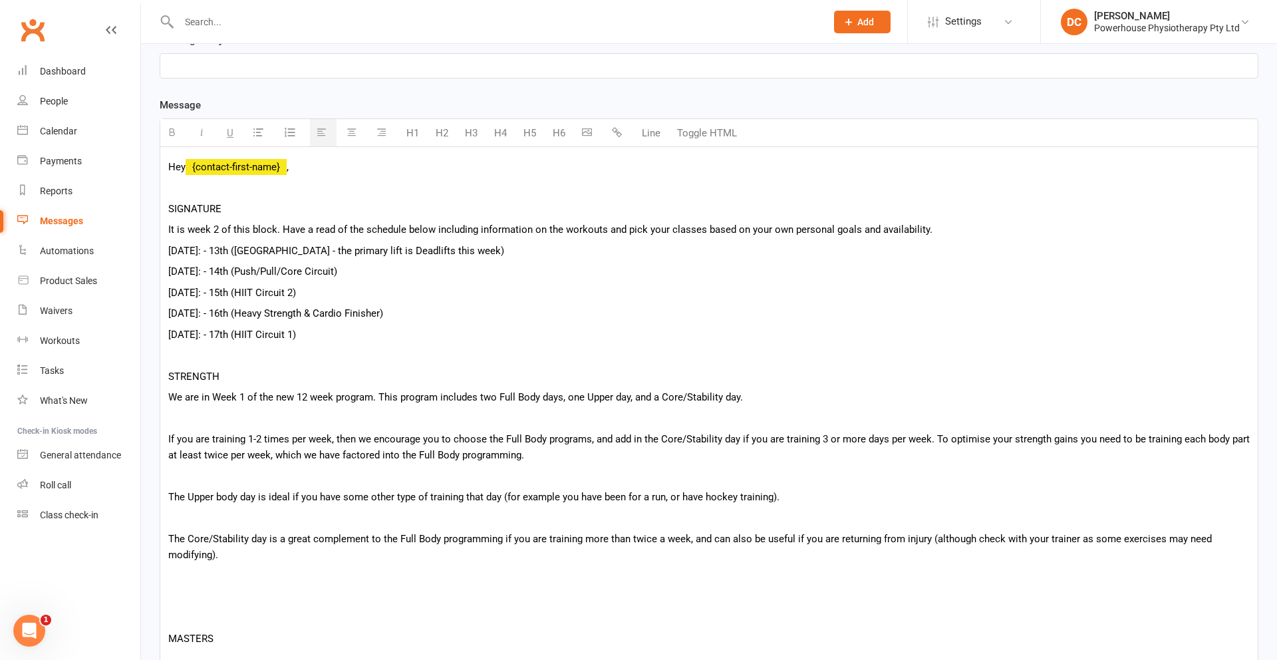
drag, startPoint x: 243, startPoint y: 398, endPoint x: 252, endPoint y: 354, distance: 44.2
click at [242, 398] on p "We are in Week 1 of the new 12 week program. This program includes two Full Bod…" at bounding box center [708, 397] width 1081 height 16
click at [297, 397] on p "We are in Week of the new 12 week program. This program includes two Full Body …" at bounding box center [708, 399] width 1081 height 16
drag, startPoint x: 238, startPoint y: 399, endPoint x: 247, endPoint y: 388, distance: 14.1
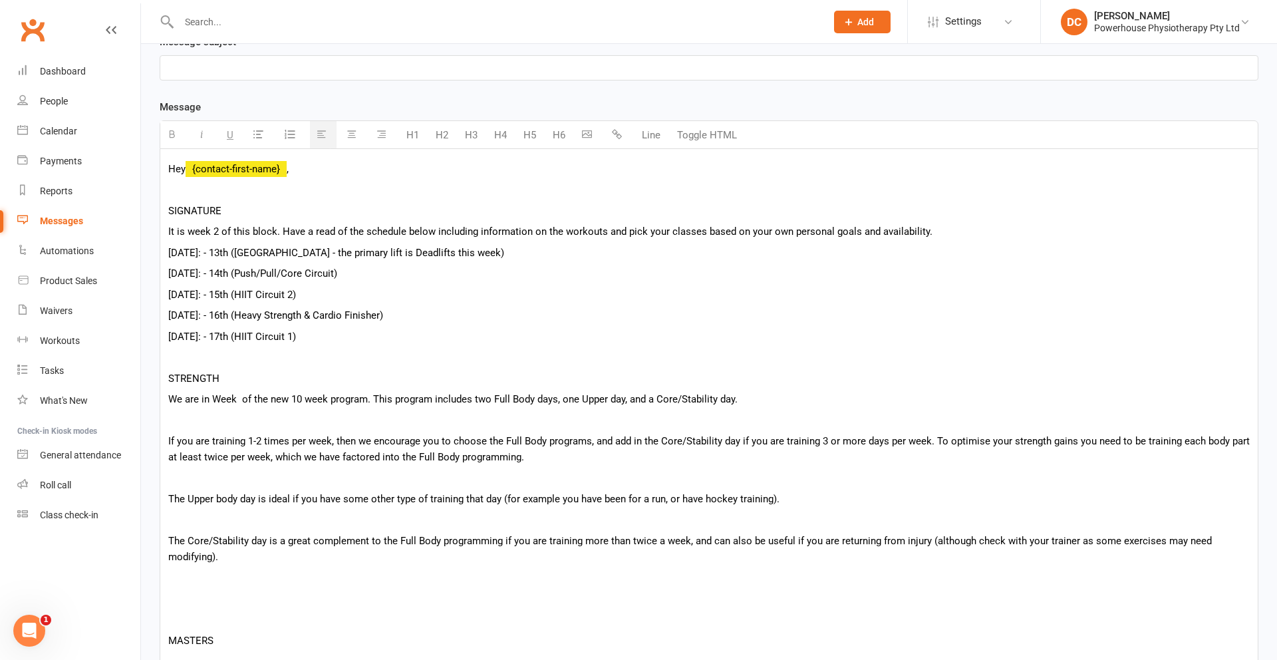
click at [238, 399] on p "We are in Week of the new 10 week program. This program includes two Full Body …" at bounding box center [708, 399] width 1081 height 16
drag, startPoint x: 378, startPoint y: 399, endPoint x: 787, endPoint y: 398, distance: 409.6
click at [787, 398] on p "We are in Week 2 of the new 10 week program. This program includes two Full Bod…" at bounding box center [708, 399] width 1081 height 16
drag, startPoint x: 186, startPoint y: 426, endPoint x: 221, endPoint y: 556, distance: 135.0
click at [221, 556] on div "Hey {contact-first-name} , SIGNATURE It is week 2 of this block. Have a read of…" at bounding box center [708, 629] width 1097 height 960
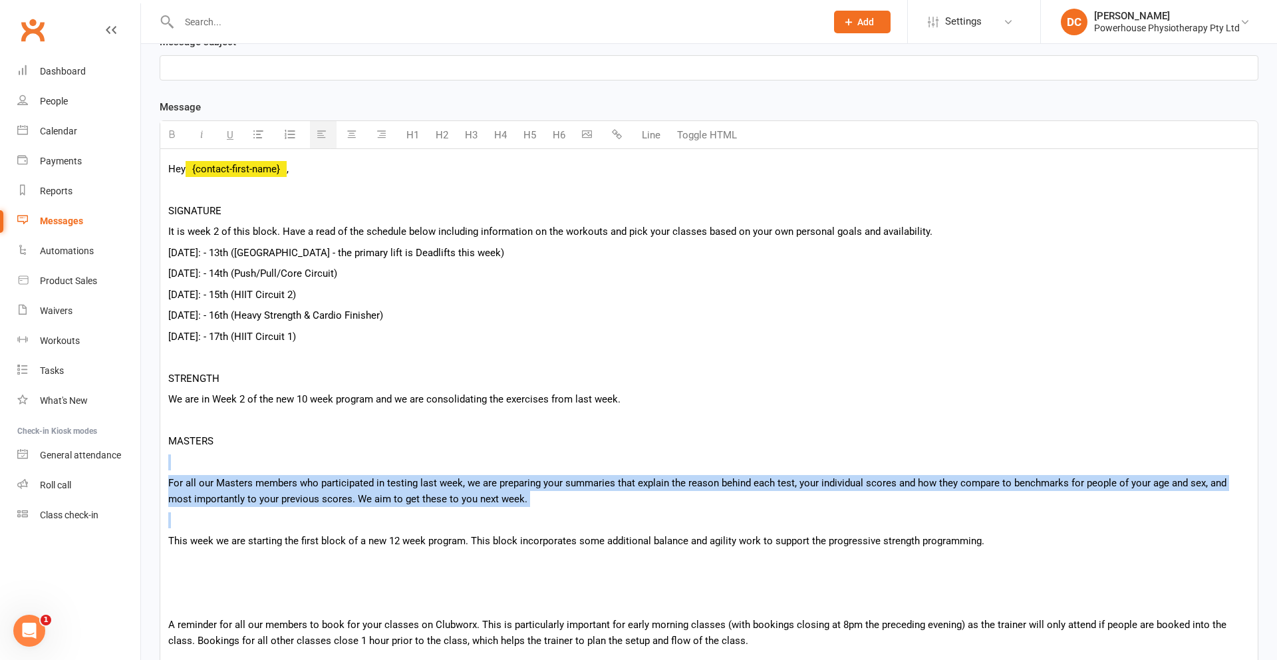
drag, startPoint x: 168, startPoint y: 462, endPoint x: 265, endPoint y: 523, distance: 115.0
click at [265, 523] on div "Hey {contact-first-name} , SIGNATURE It is week 2 of this block. Have a read of…" at bounding box center [708, 529] width 1097 height 760
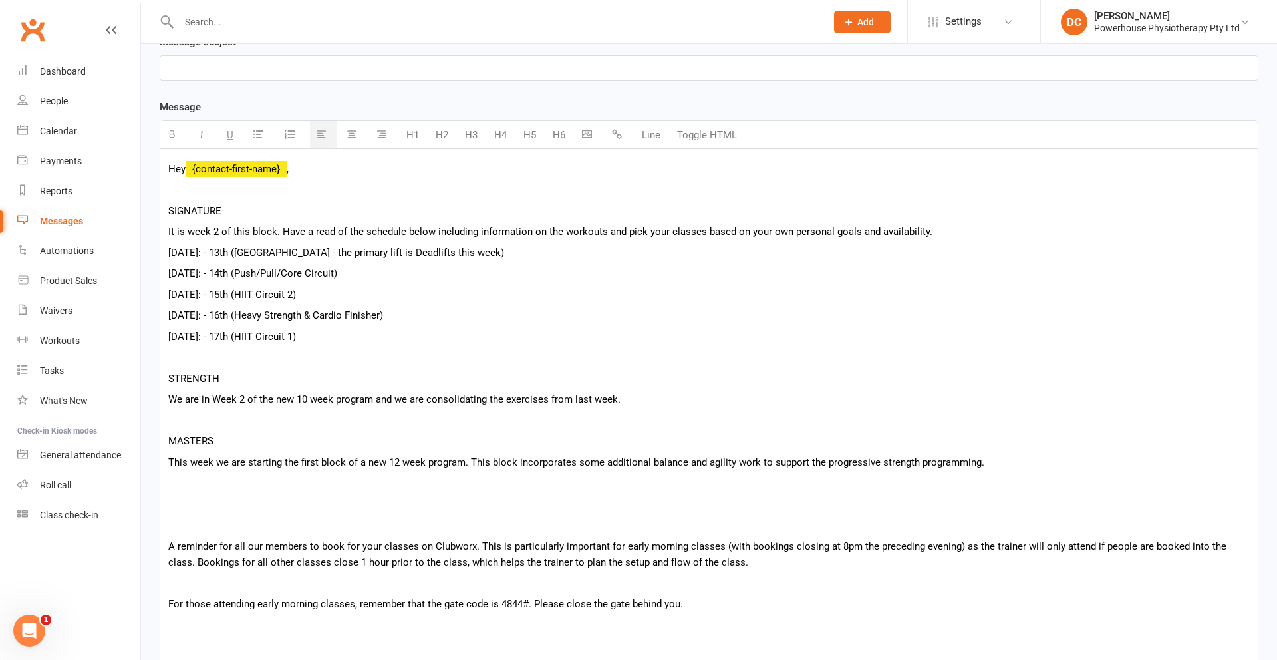
drag, startPoint x: 213, startPoint y: 462, endPoint x: 225, endPoint y: 465, distance: 11.8
click at [213, 462] on p "This week we are starting the first block of a new 12 week program. This block …" at bounding box center [708, 462] width 1081 height 16
click at [196, 462] on p "This week 2 we are starting the first block of a new 12 week program. This bloc…" at bounding box center [708, 462] width 1081 height 16
drag, startPoint x: 190, startPoint y: 463, endPoint x: 194, endPoint y: 457, distance: 7.2
click at [190, 463] on p "This week 2 we are starting the first block of a new 12 week program. This bloc…" at bounding box center [708, 462] width 1081 height 16
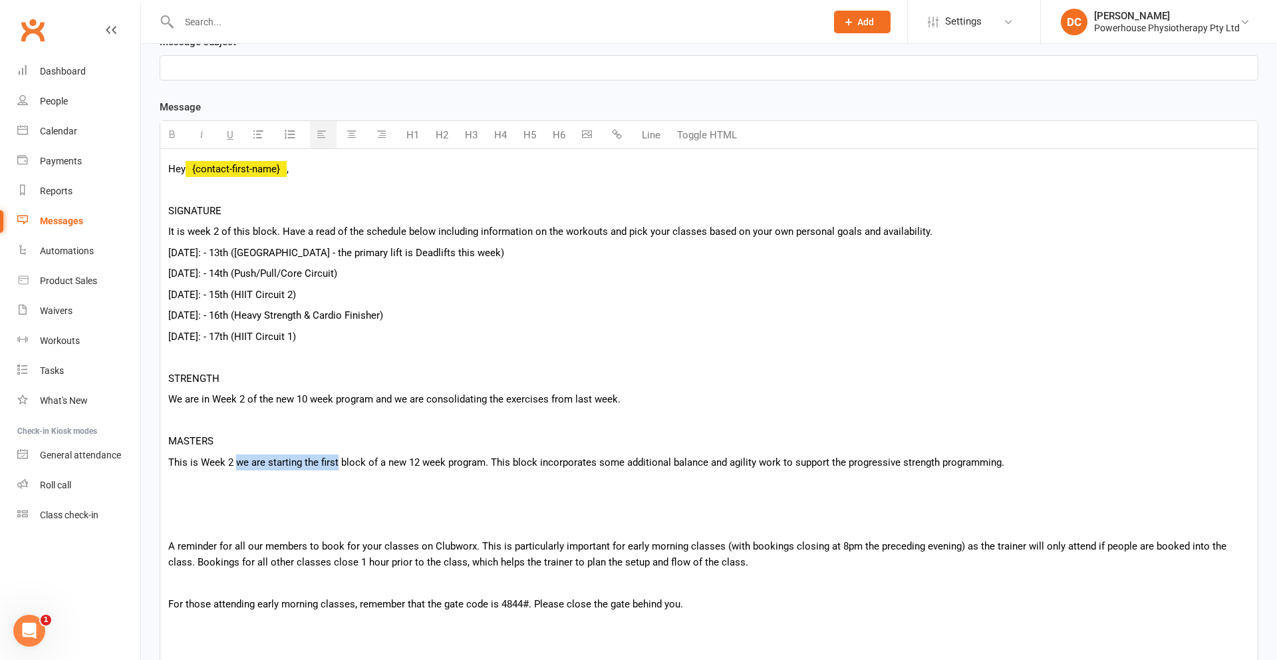
drag, startPoint x: 235, startPoint y: 463, endPoint x: 338, endPoint y: 446, distance: 104.4
click at [337, 458] on p "This is Week 2 we are starting the first block of a new 12 week program. This b…" at bounding box center [708, 462] width 1081 height 16
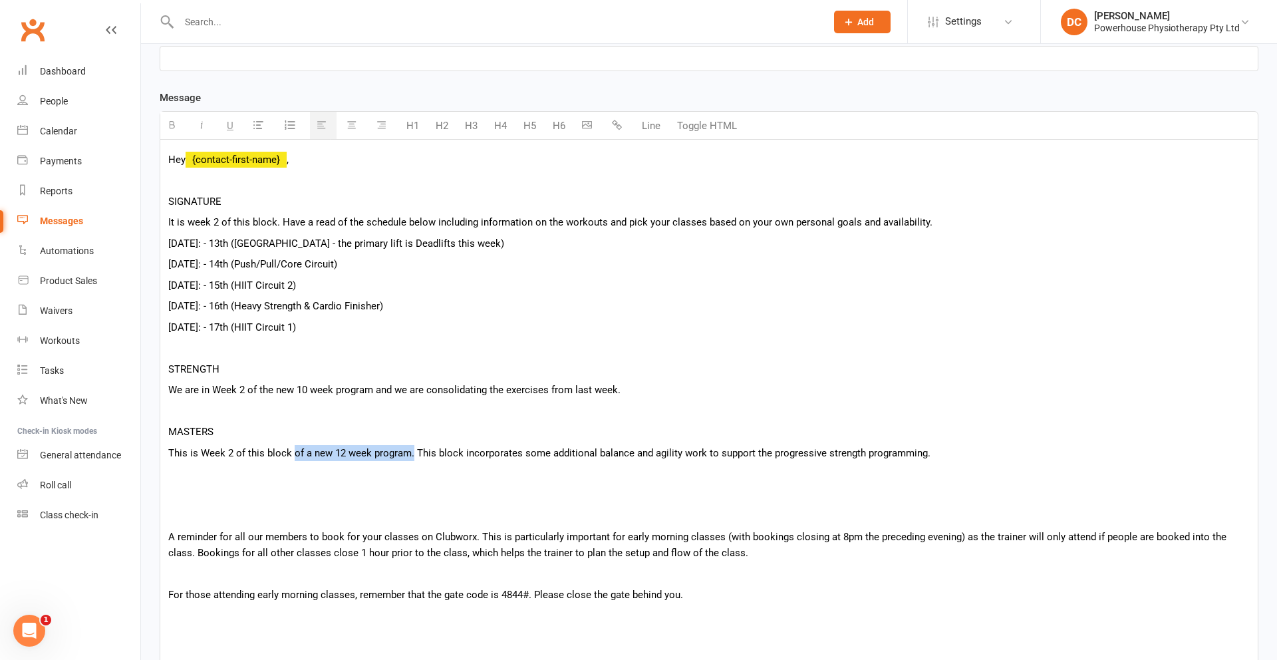
scroll to position [316, 0]
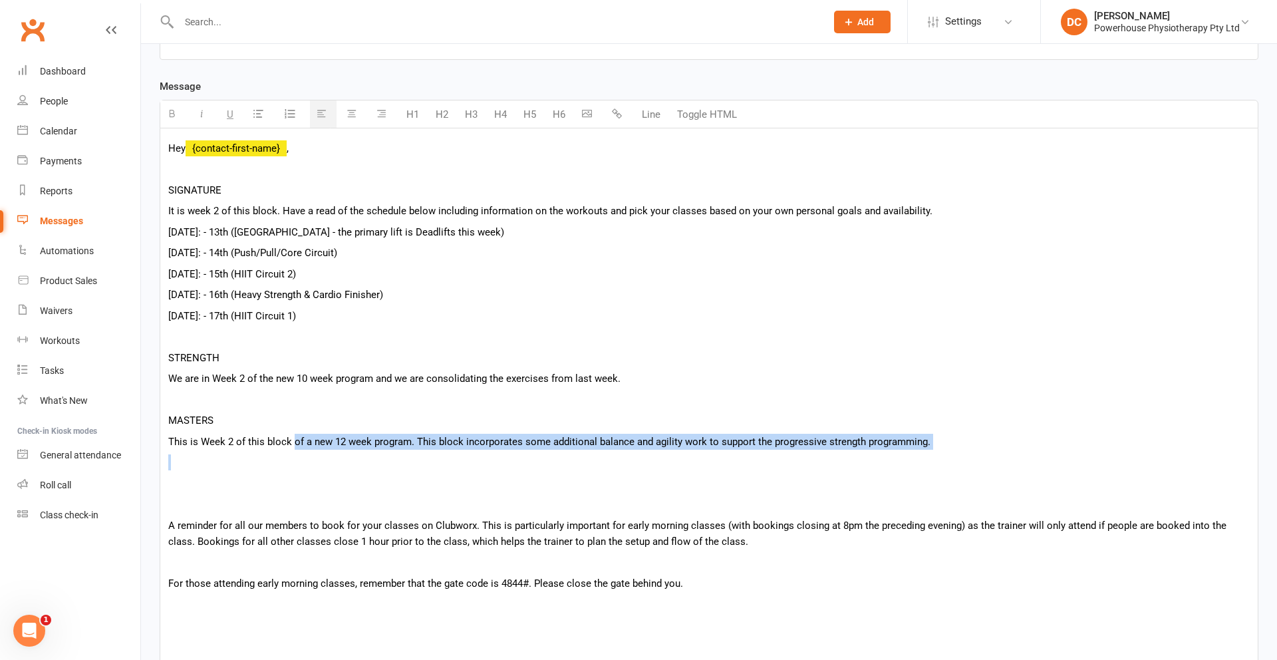
drag, startPoint x: 293, startPoint y: 457, endPoint x: 412, endPoint y: 450, distance: 119.9
click at [412, 450] on div "Hey {contact-first-name} , SIGNATURE It is week 2 of this block. Have a read of…" at bounding box center [708, 468] width 1097 height 681
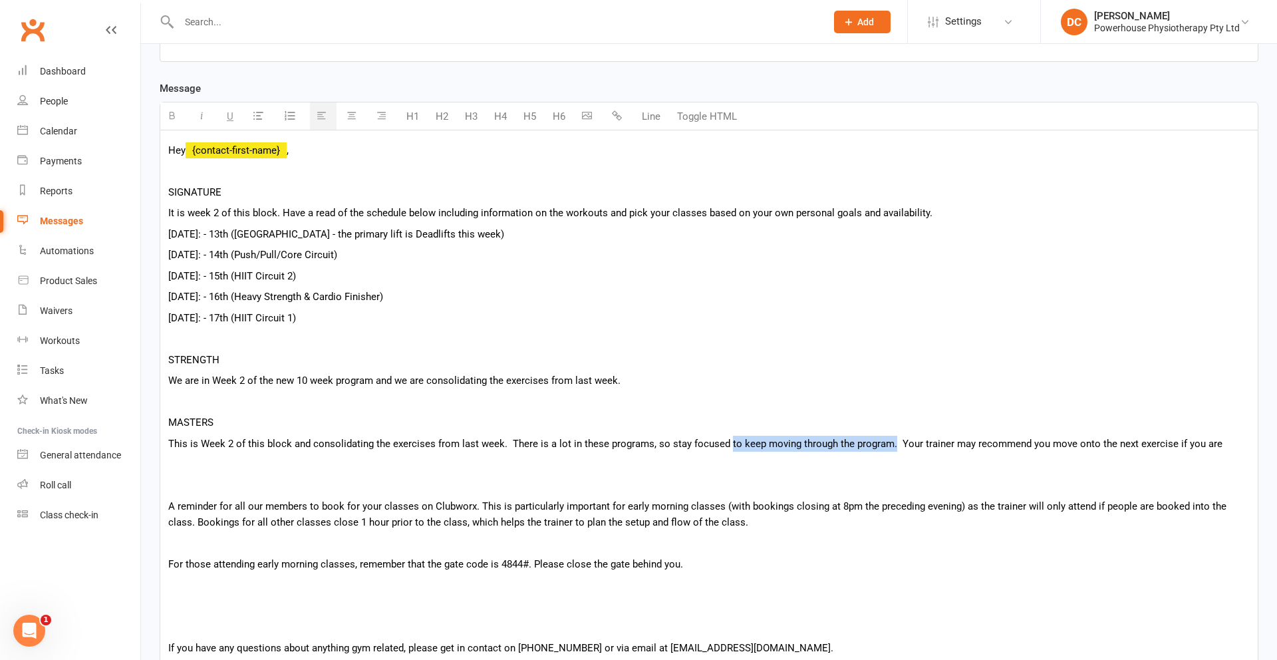
drag, startPoint x: 724, startPoint y: 445, endPoint x: 888, endPoint y: 444, distance: 164.2
click at [888, 444] on p "This is Week 2 of this block and consolidating the exercises from last week. Th…" at bounding box center [708, 444] width 1081 height 16
drag, startPoint x: 1049, startPoint y: 444, endPoint x: 1014, endPoint y: 445, distance: 35.2
click at [1014, 445] on p "This is Week 2 of this block and consolidating the exercises from last week. Th…" at bounding box center [708, 444] width 1081 height 16
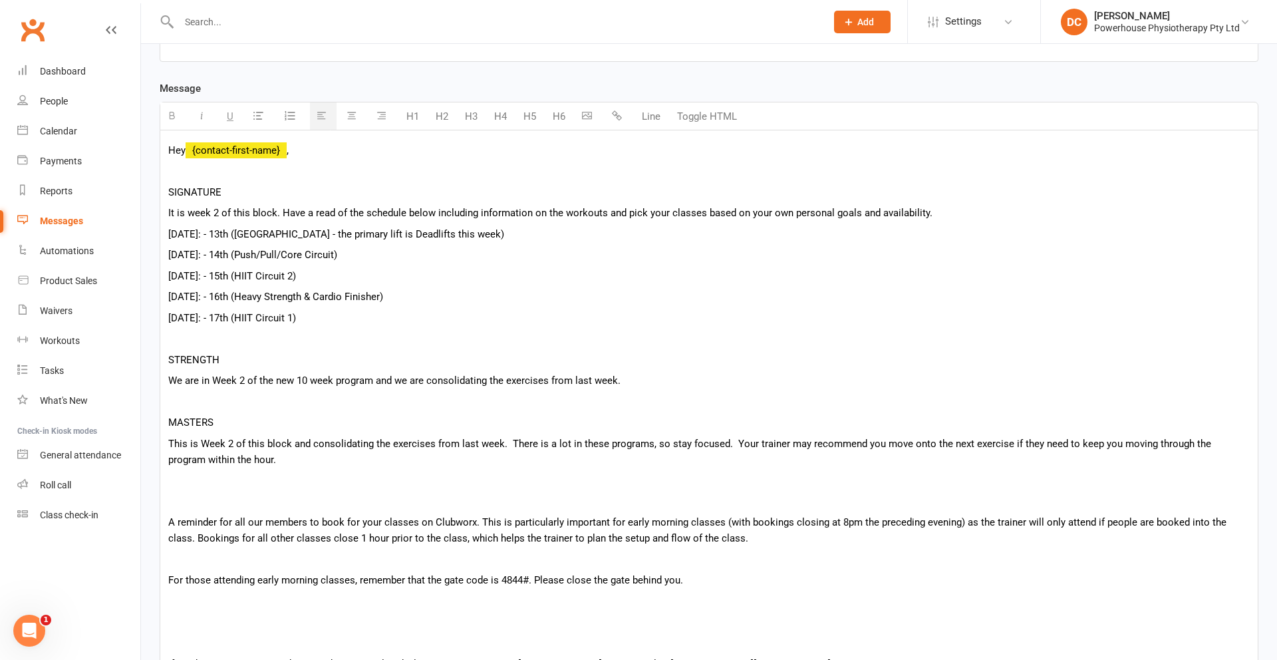
click at [437, 501] on p at bounding box center [708, 501] width 1081 height 16
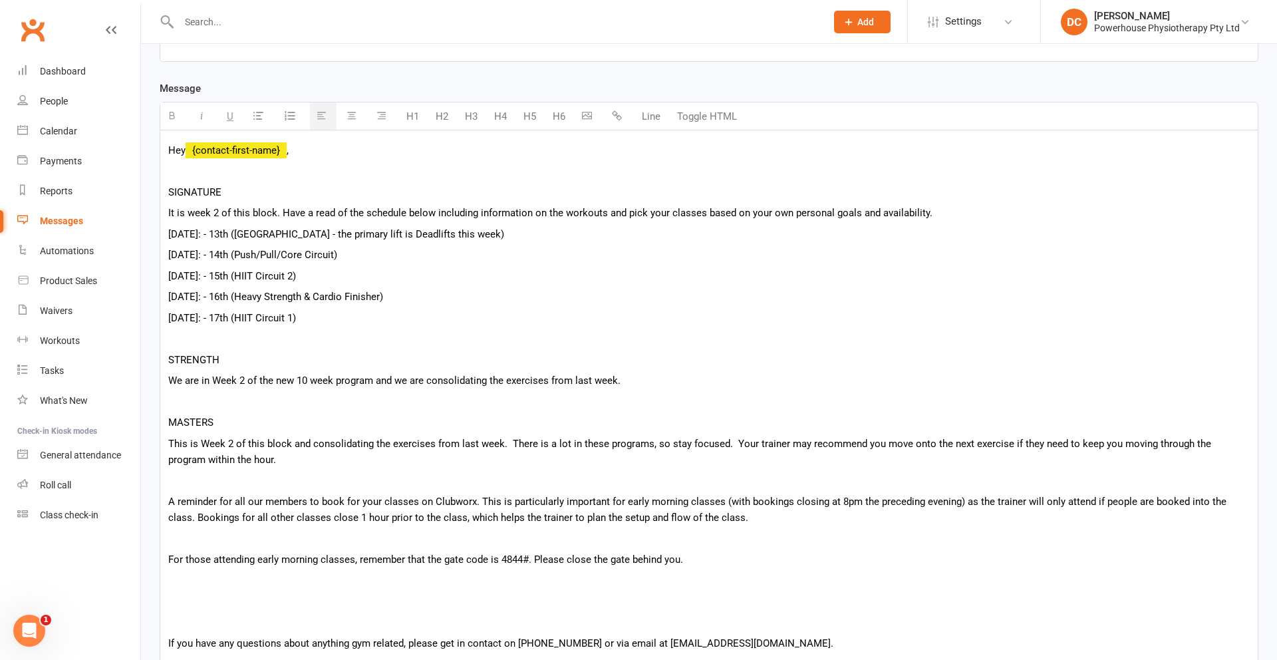
click at [402, 602] on p at bounding box center [708, 601] width 1081 height 16
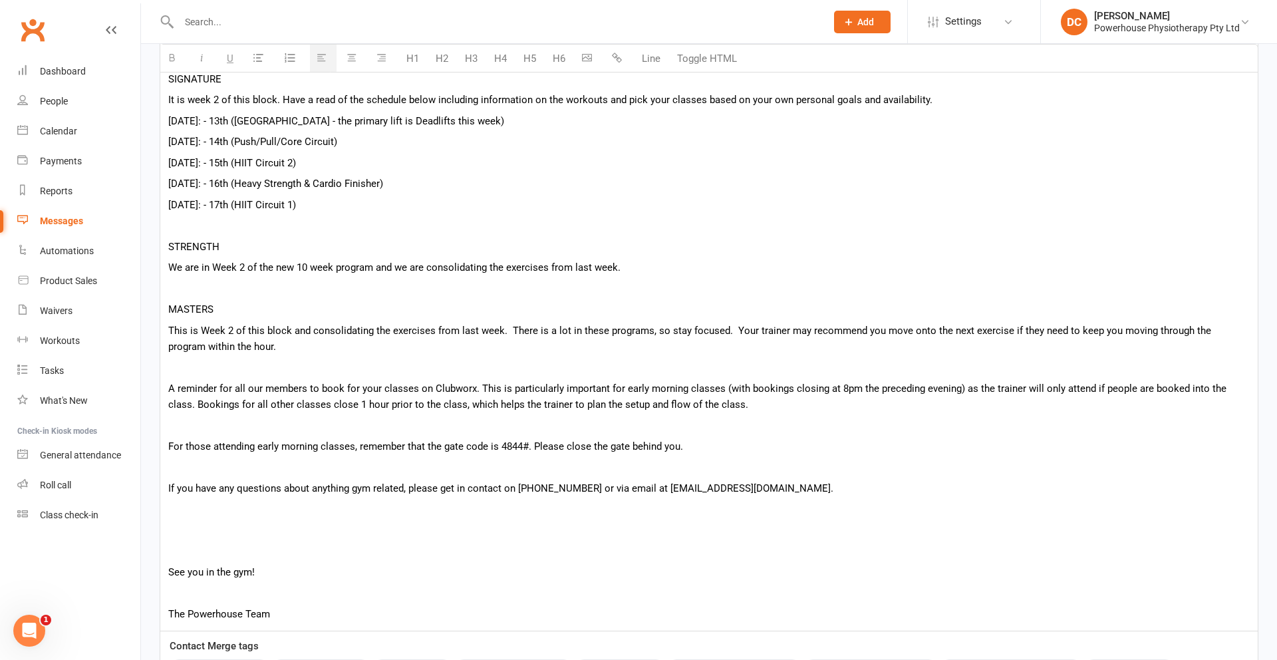
scroll to position [450, 0]
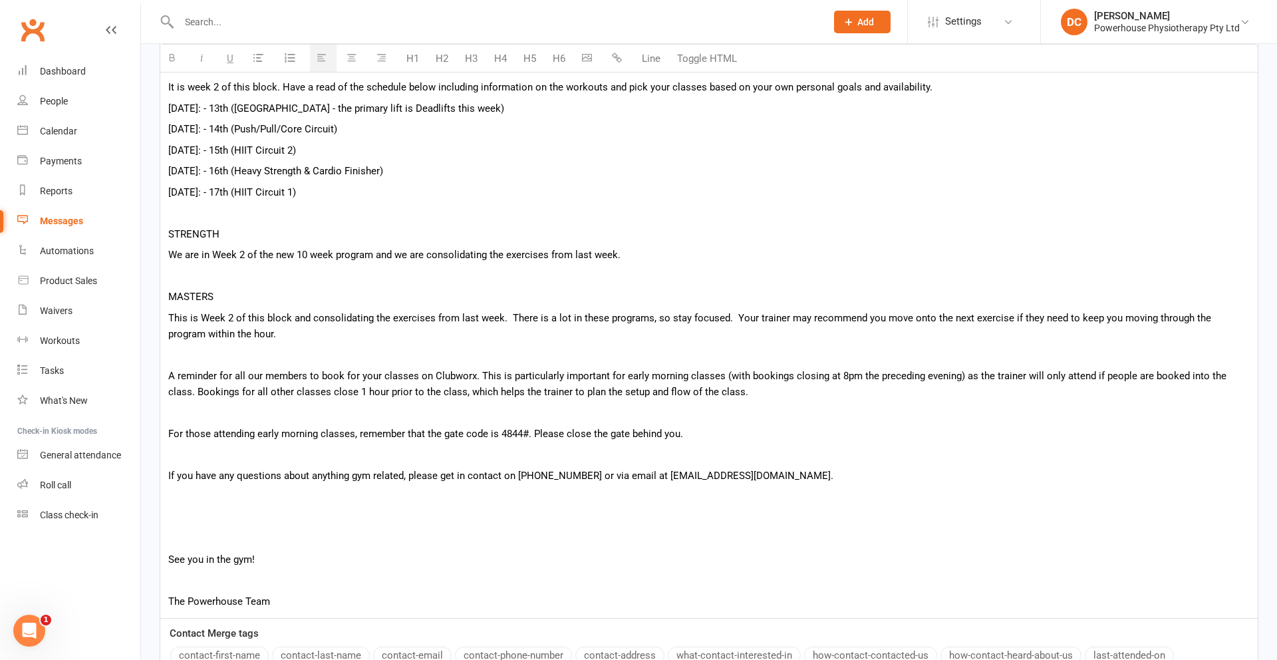
click at [358, 529] on div "Hey {contact-first-name} , SIGNATURE It is week 2 of this block. Have a read of…" at bounding box center [708, 311] width 1097 height 613
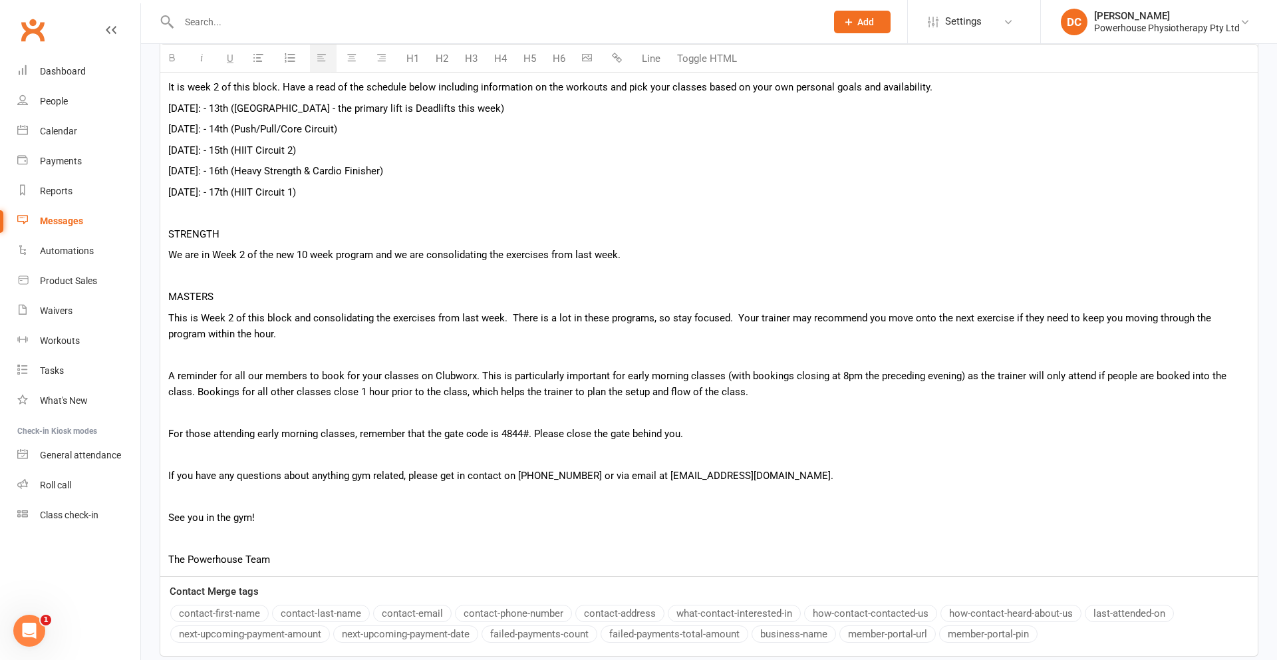
click at [305, 540] on p at bounding box center [708, 538] width 1081 height 16
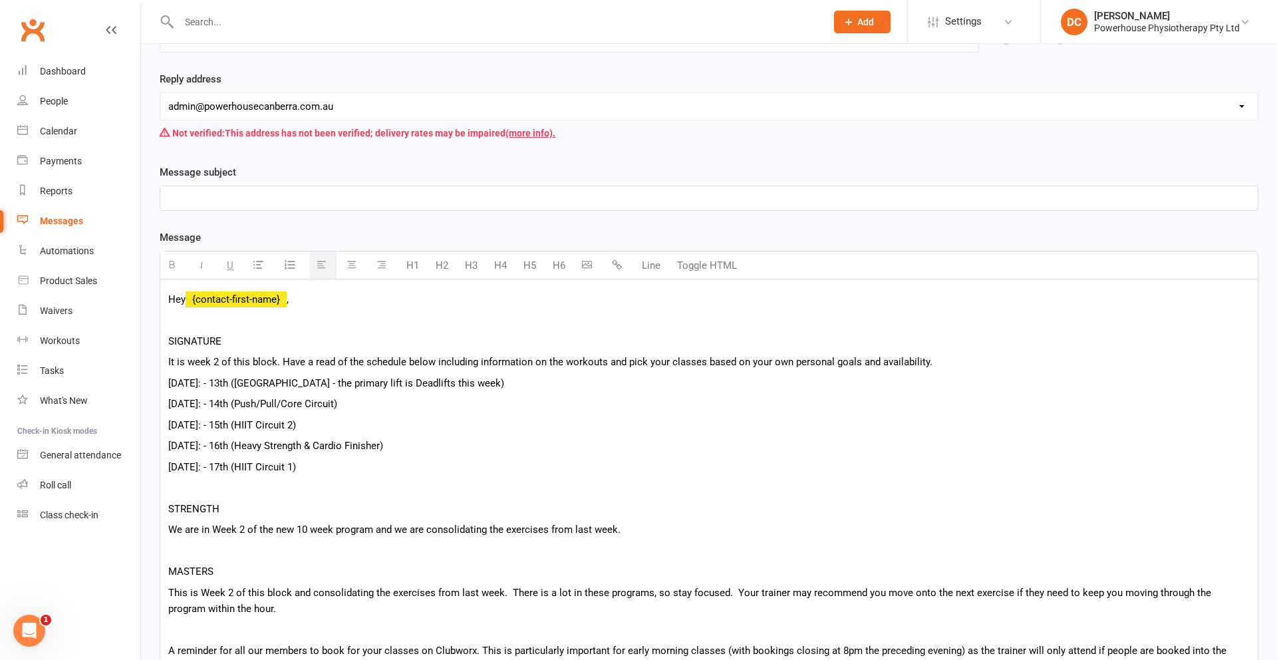
scroll to position [171, 0]
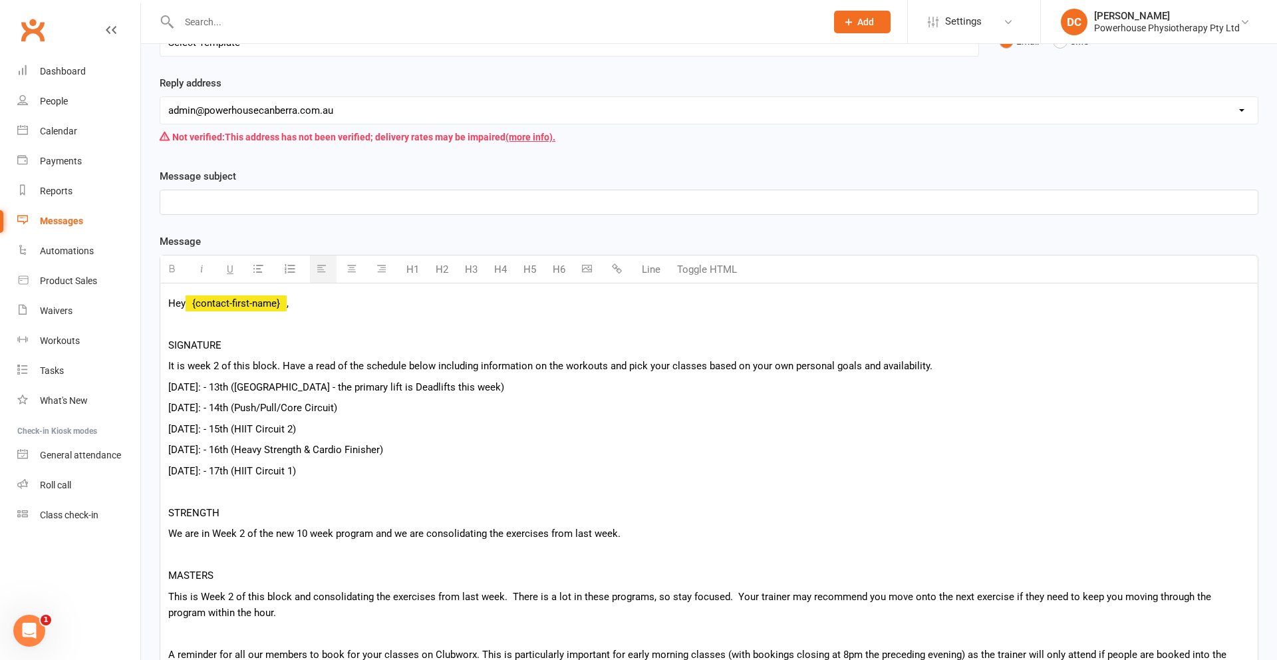
click at [521, 206] on p at bounding box center [708, 202] width 1081 height 16
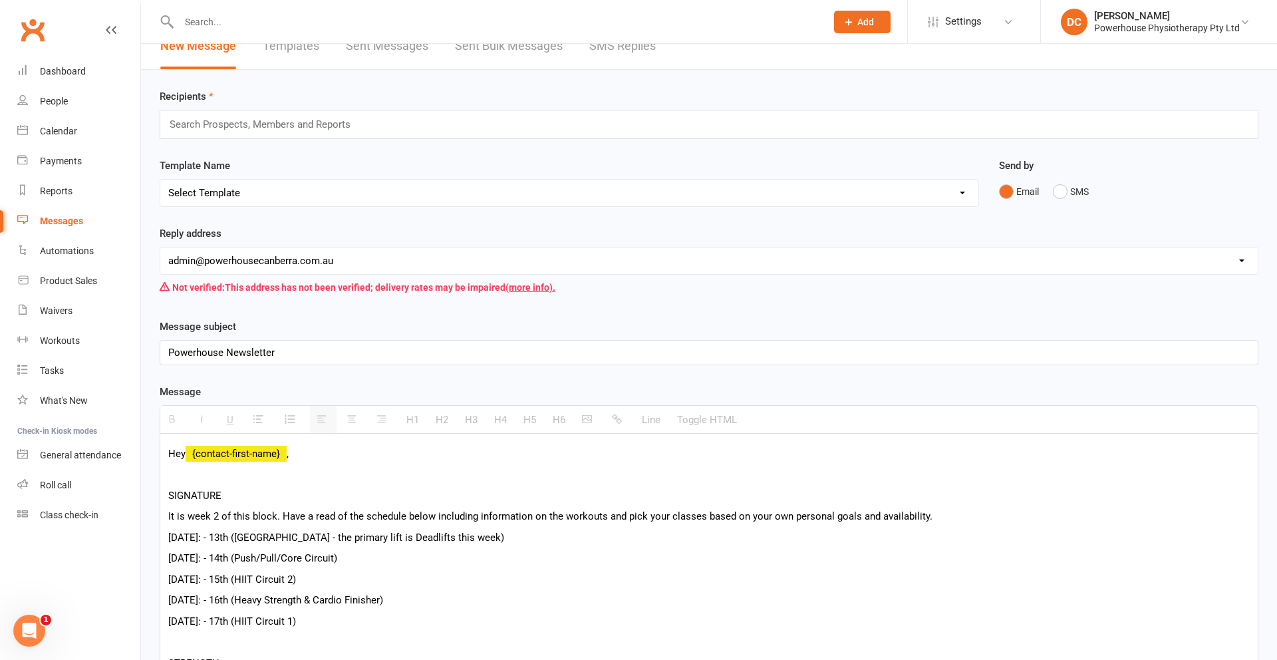
scroll to position [0, 0]
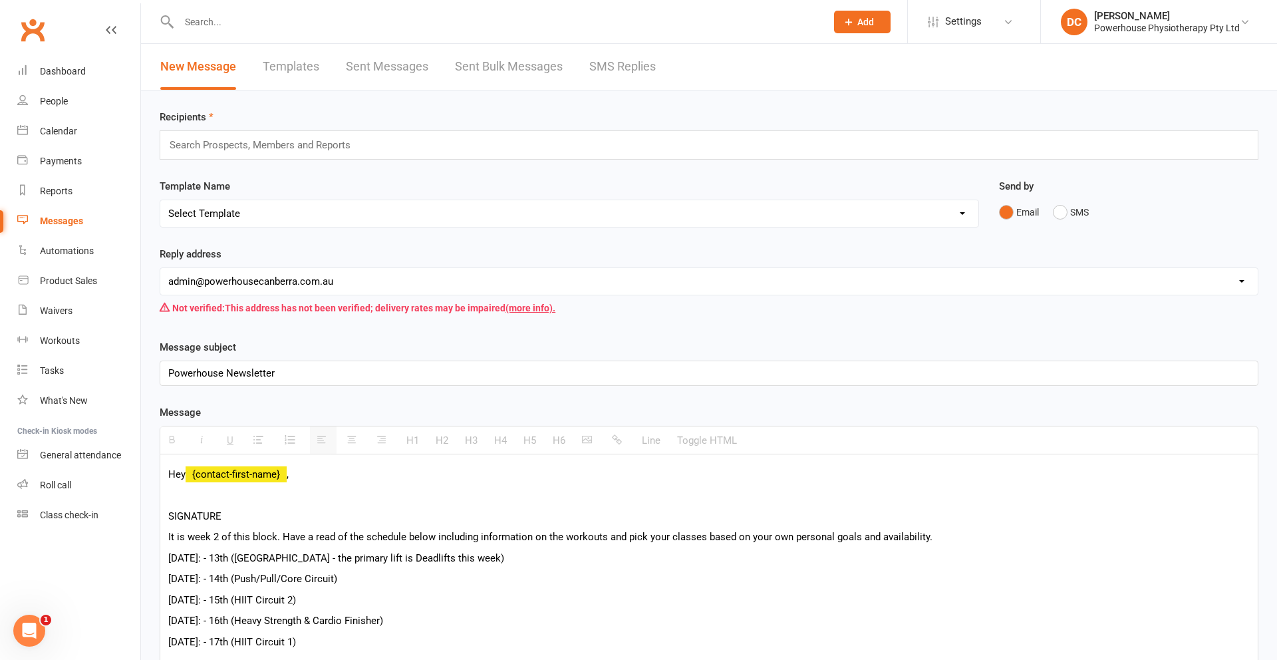
click at [517, 143] on div "Search Prospects, Members and Reports" at bounding box center [709, 144] width 1098 height 29
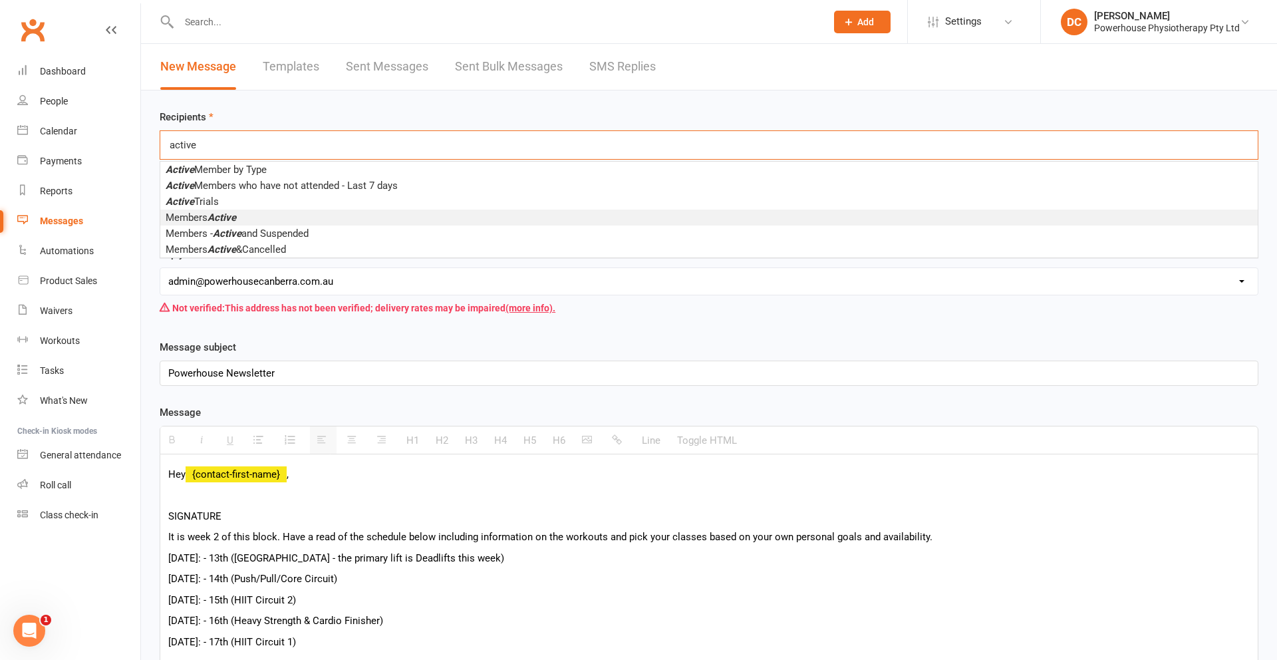
type input "active"
click at [282, 217] on li "Members Active" at bounding box center [708, 217] width 1097 height 16
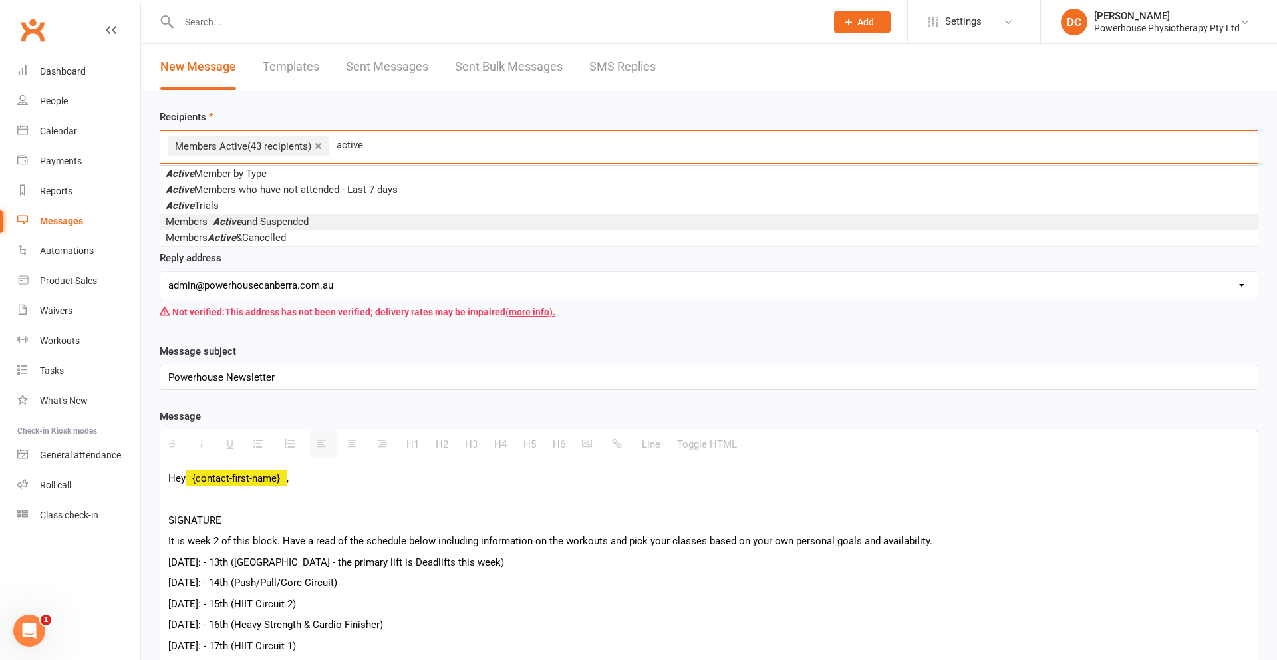
type input "active"
click at [307, 219] on span "Members - Active and Suspended" at bounding box center [237, 221] width 143 height 12
type input "active"
click at [416, 225] on li "Members Active &Cancelled" at bounding box center [708, 221] width 1097 height 16
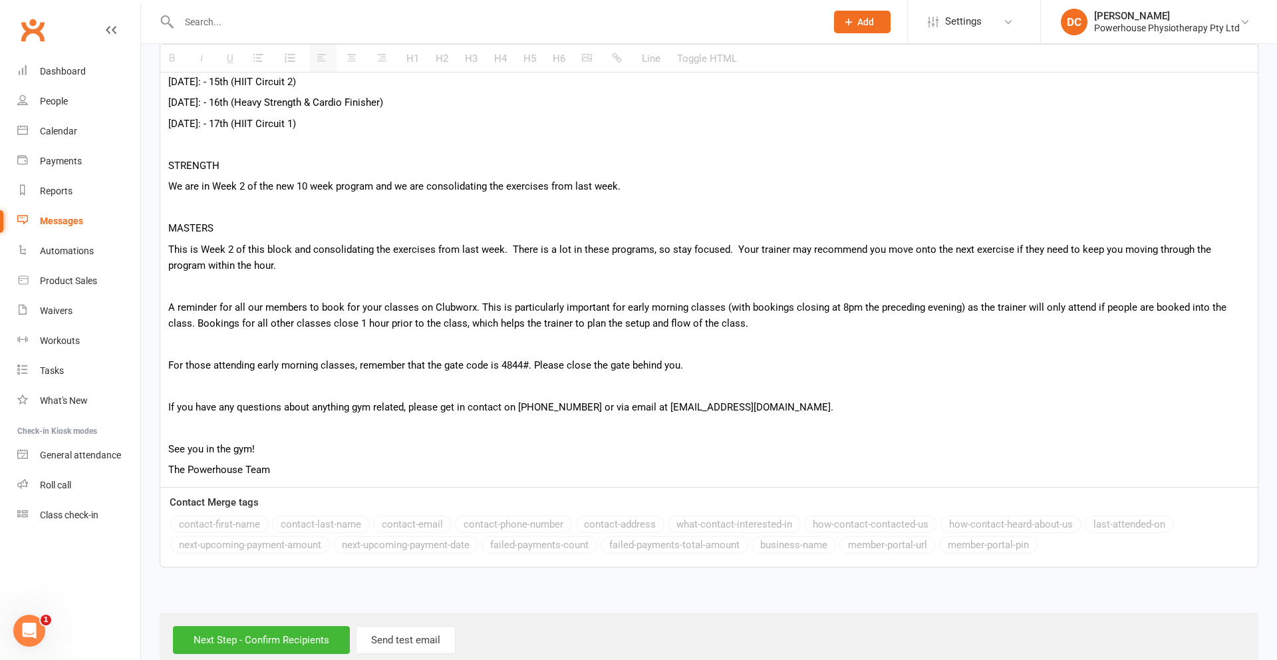
scroll to position [549, 0]
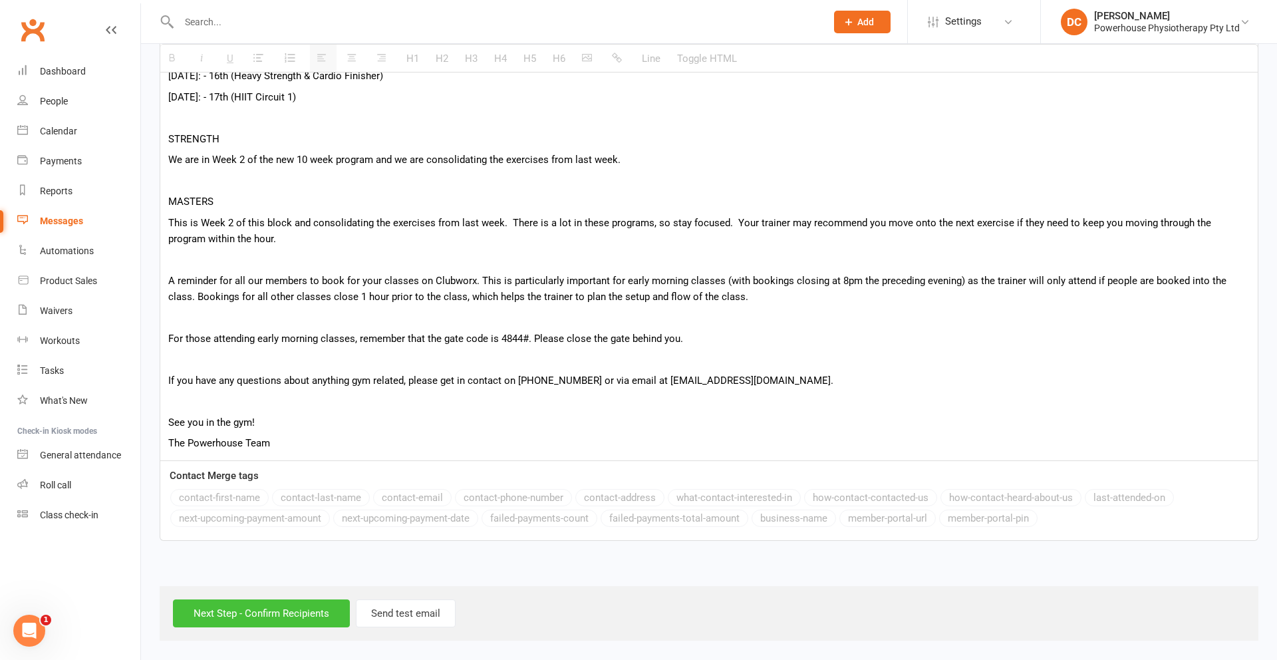
click at [257, 614] on input "Next Step - Confirm Recipients" at bounding box center [261, 613] width 177 height 28
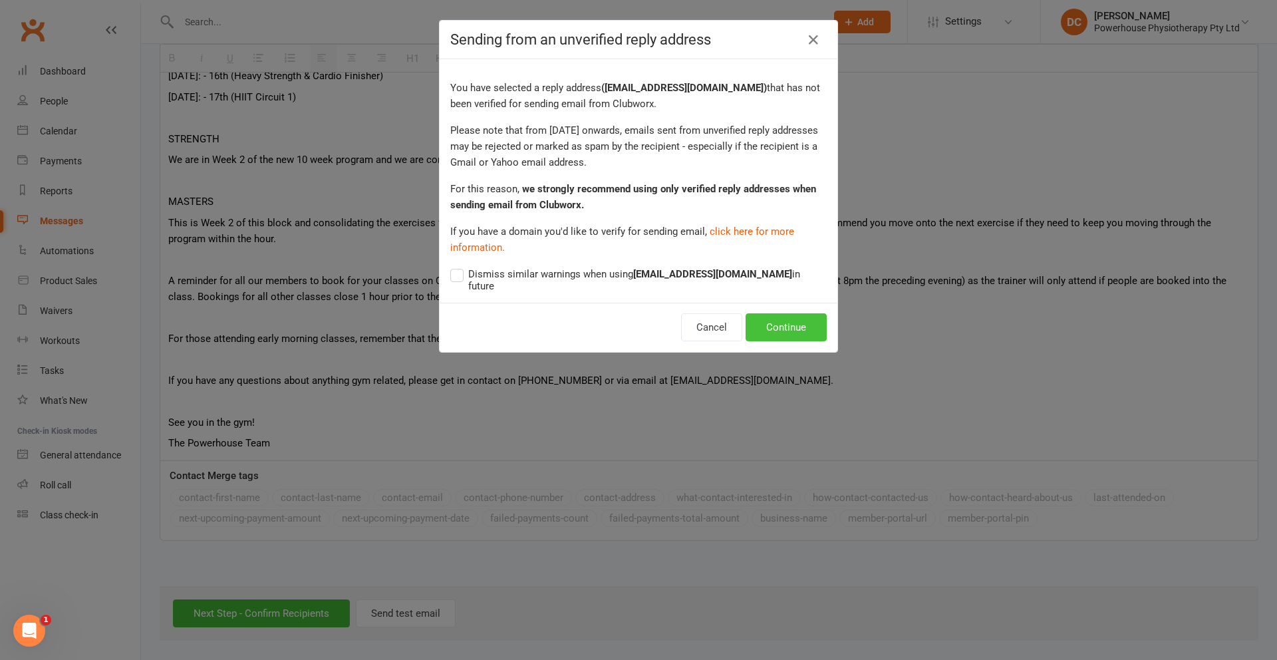
click at [793, 330] on button "Continue" at bounding box center [785, 327] width 81 height 28
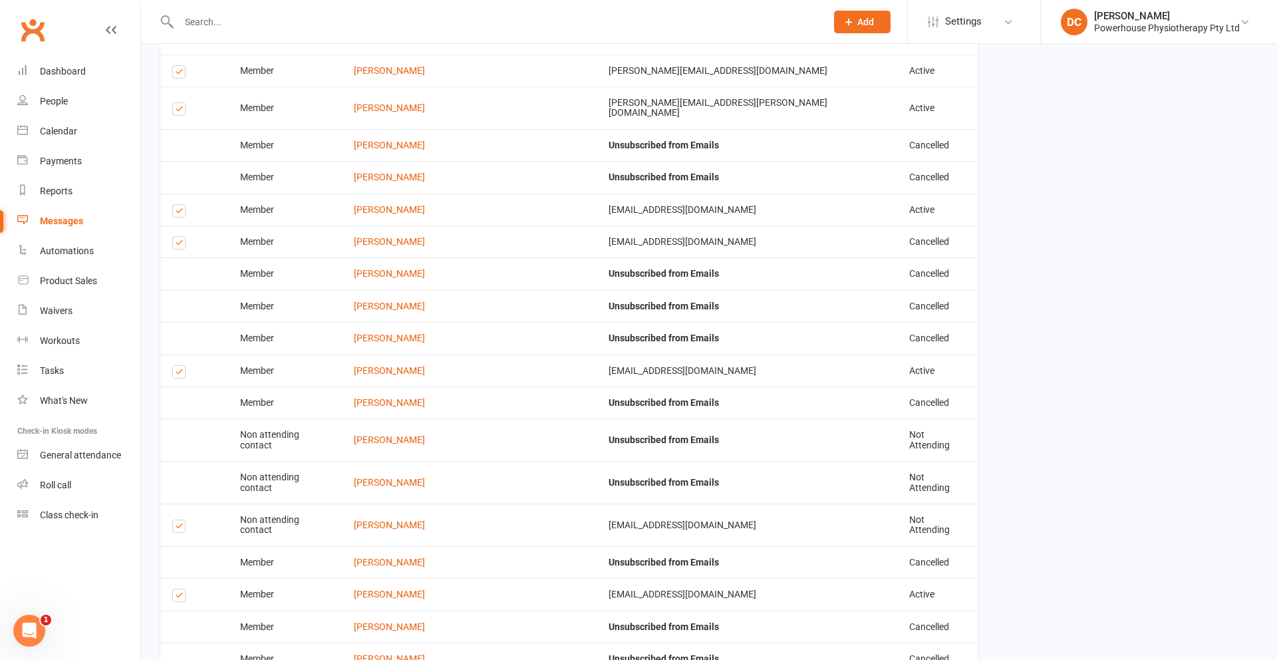
scroll to position [2009, 0]
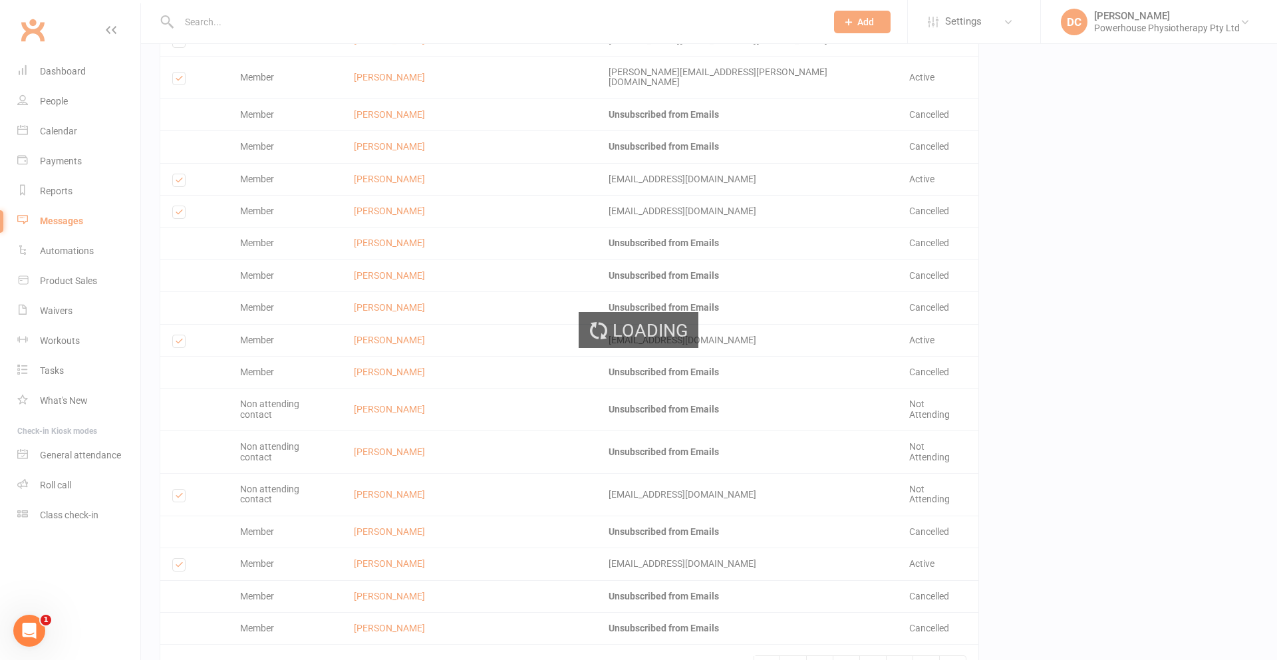
scroll to position [2003, 0]
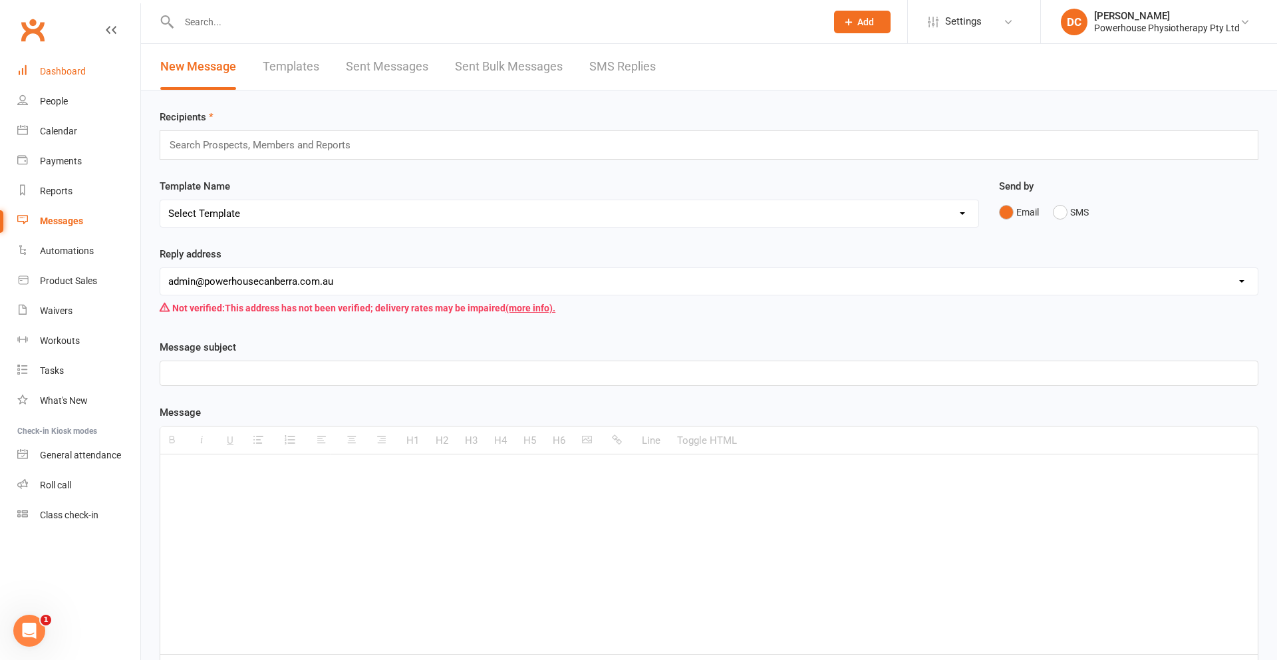
click at [61, 73] on div "Dashboard" at bounding box center [63, 71] width 46 height 11
